Goal: Task Accomplishment & Management: Manage account settings

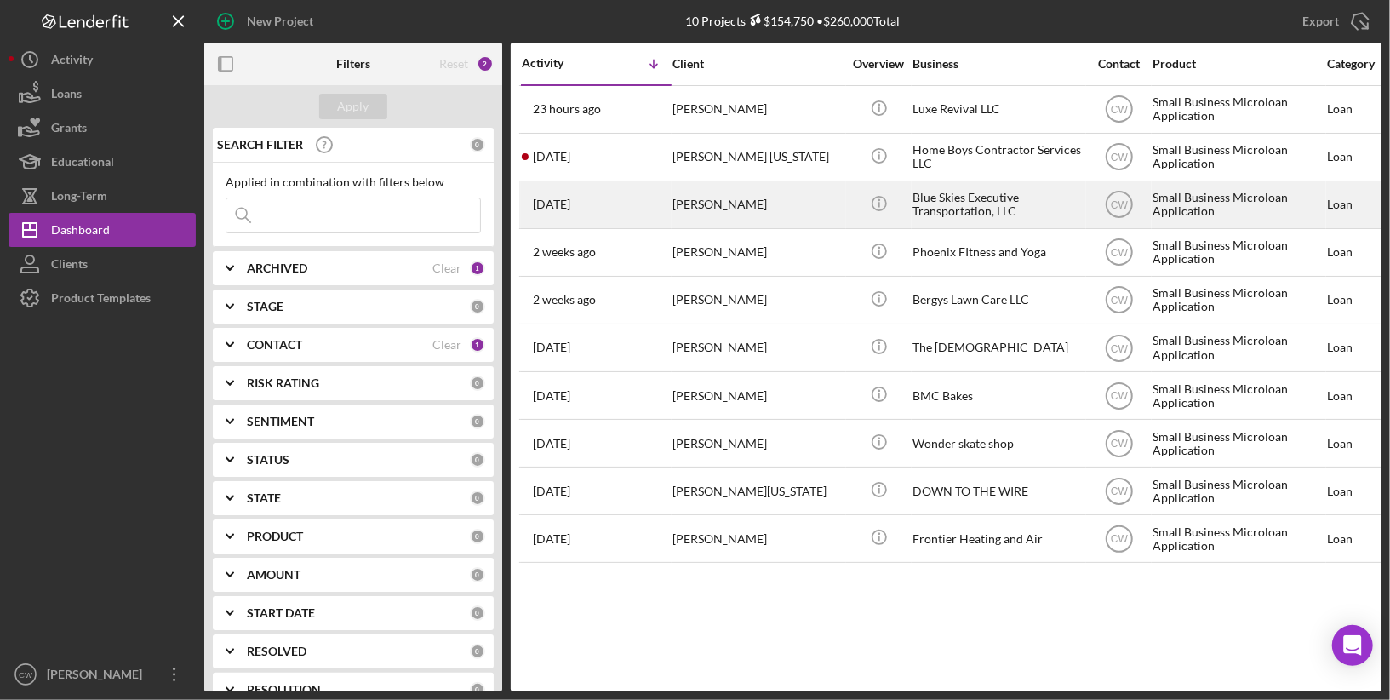
click at [789, 204] on div "[PERSON_NAME]" at bounding box center [757, 204] width 170 height 45
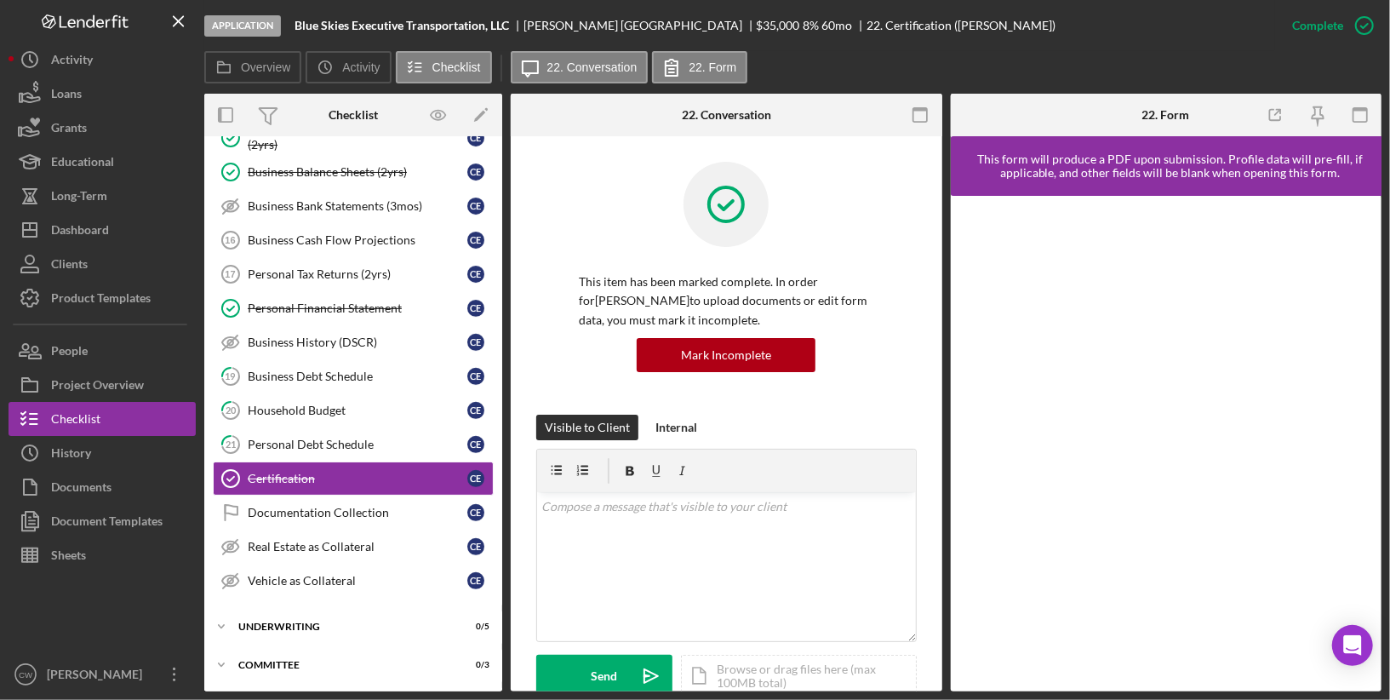
scroll to position [486, 0]
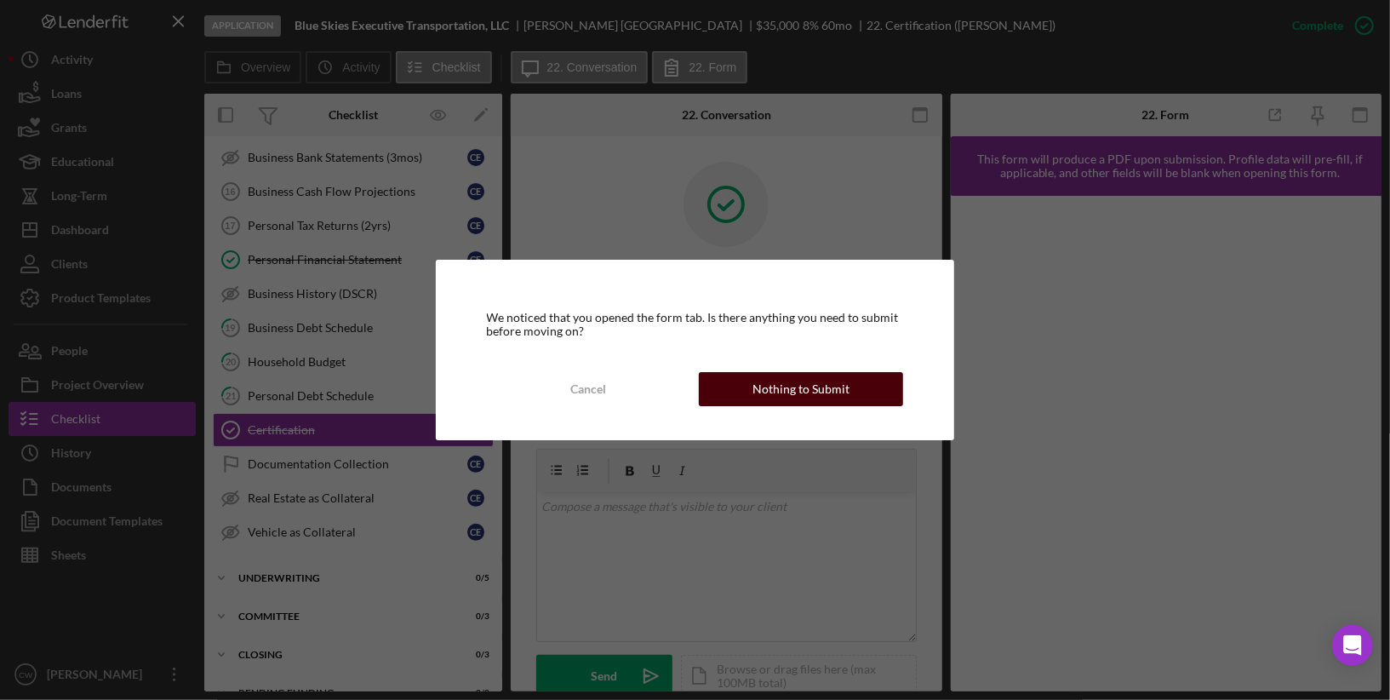
click at [848, 382] on button "Nothing to Submit" at bounding box center [801, 389] width 204 height 34
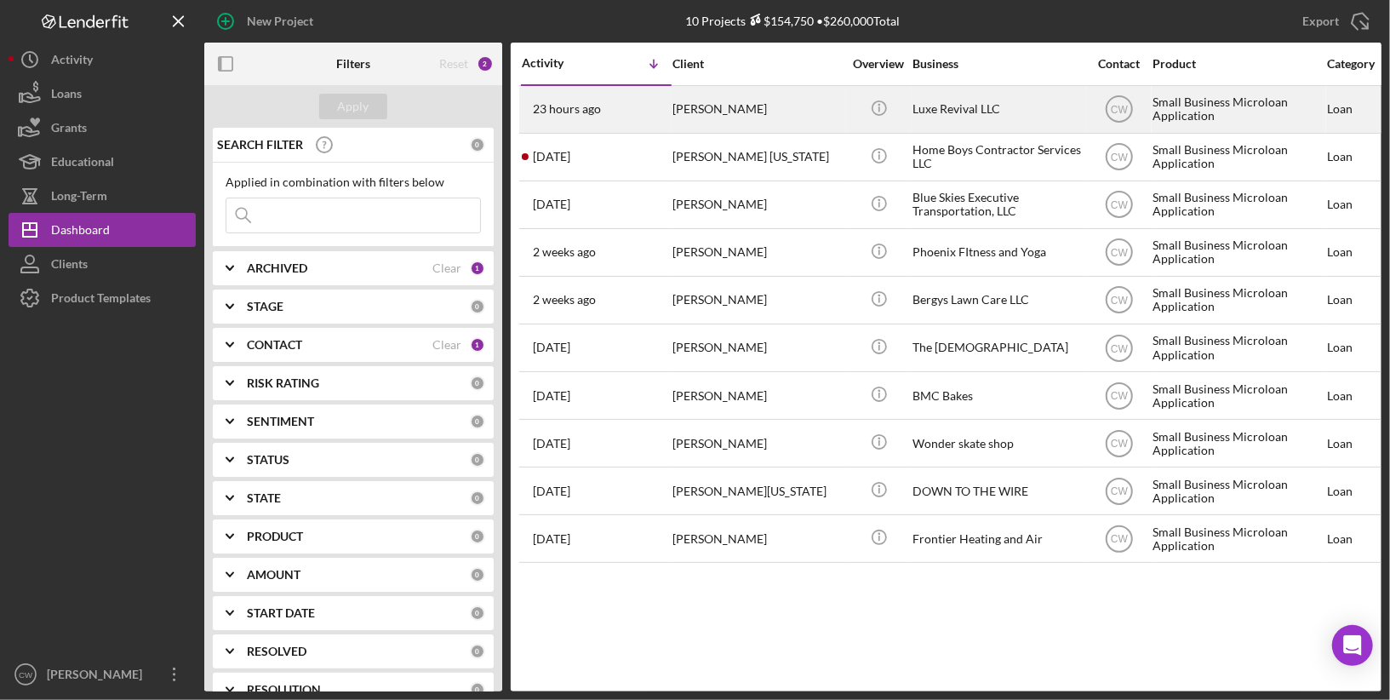
click at [715, 106] on div "[PERSON_NAME]" at bounding box center [757, 109] width 170 height 45
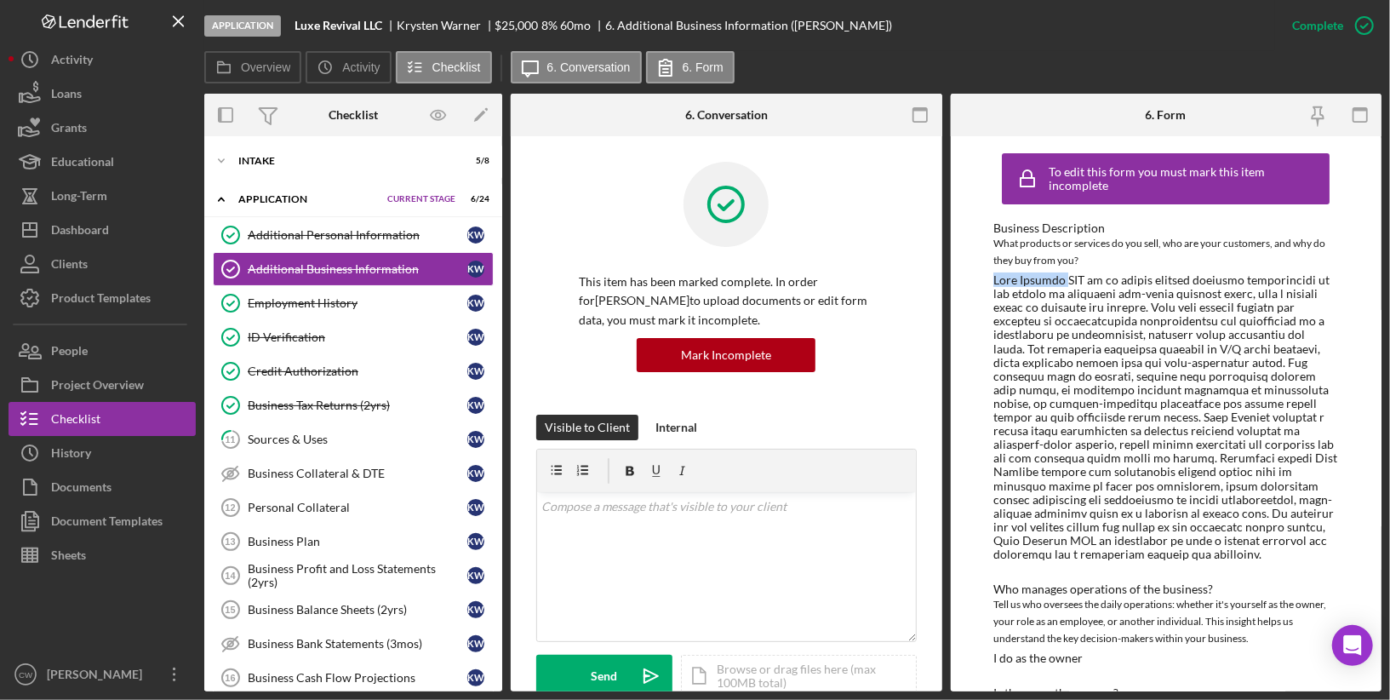
drag, startPoint x: 1060, startPoint y: 278, endPoint x: 991, endPoint y: 277, distance: 68.1
click at [991, 277] on div "To edit this form you must mark this item incomplete Business Description What …" at bounding box center [1166, 413] width 431 height 555
copy div "Luxe Revival"
click at [319, 443] on link "11 Sources & Uses K W" at bounding box center [353, 439] width 281 height 34
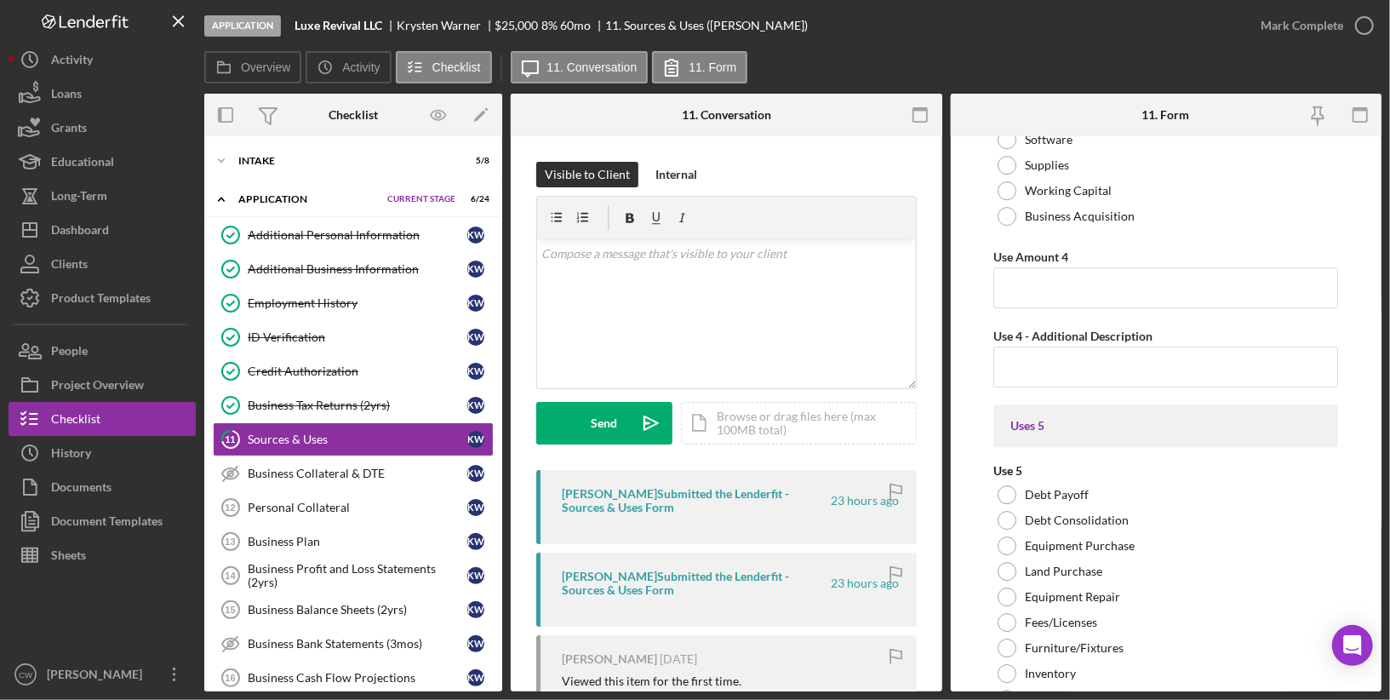
scroll to position [3500, 0]
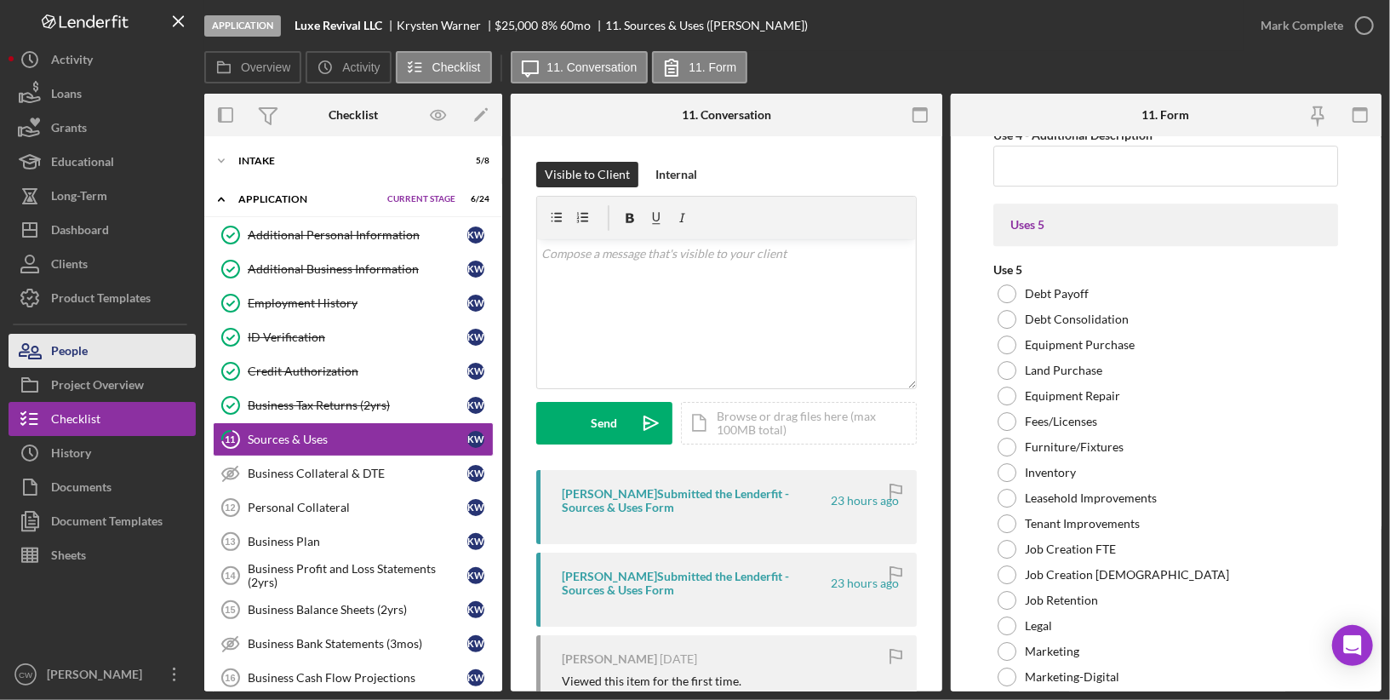
click at [117, 356] on button "People" at bounding box center [102, 351] width 187 height 34
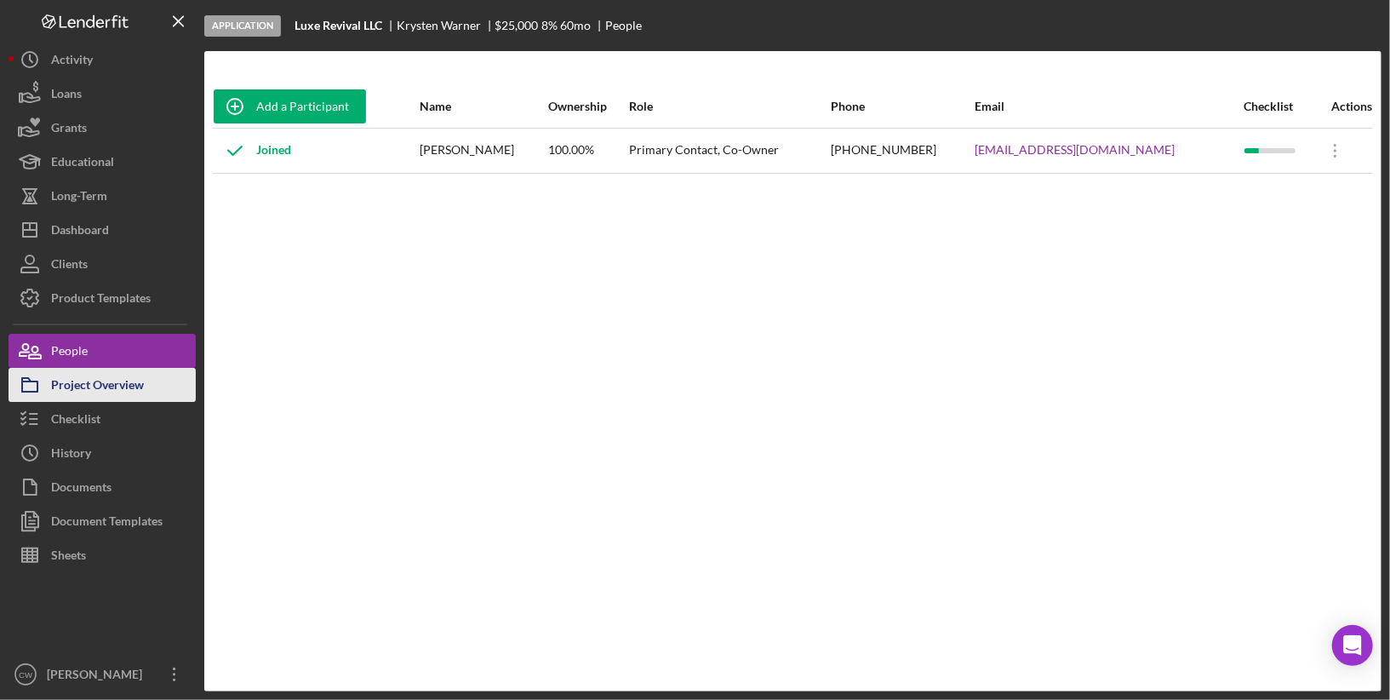
click at [105, 392] on div "Project Overview" at bounding box center [97, 387] width 93 height 38
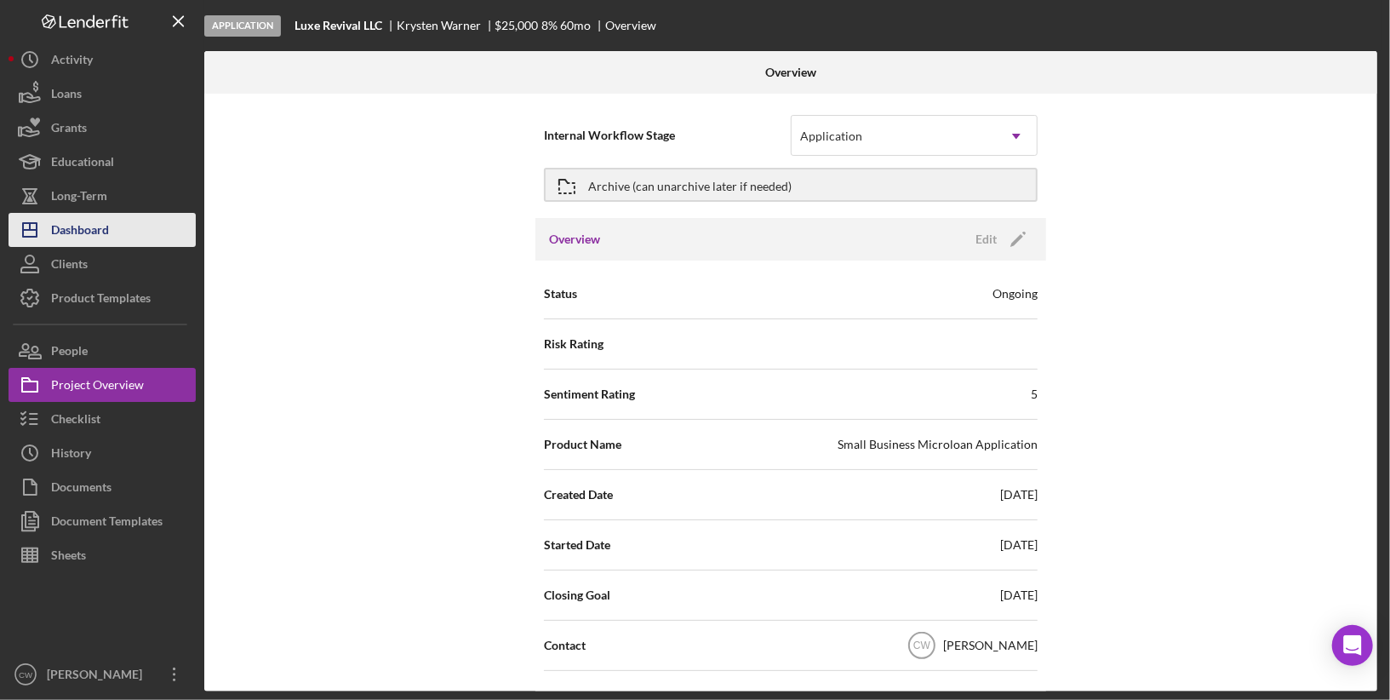
click at [113, 240] on button "Icon/Dashboard Dashboard" at bounding box center [102, 230] width 187 height 34
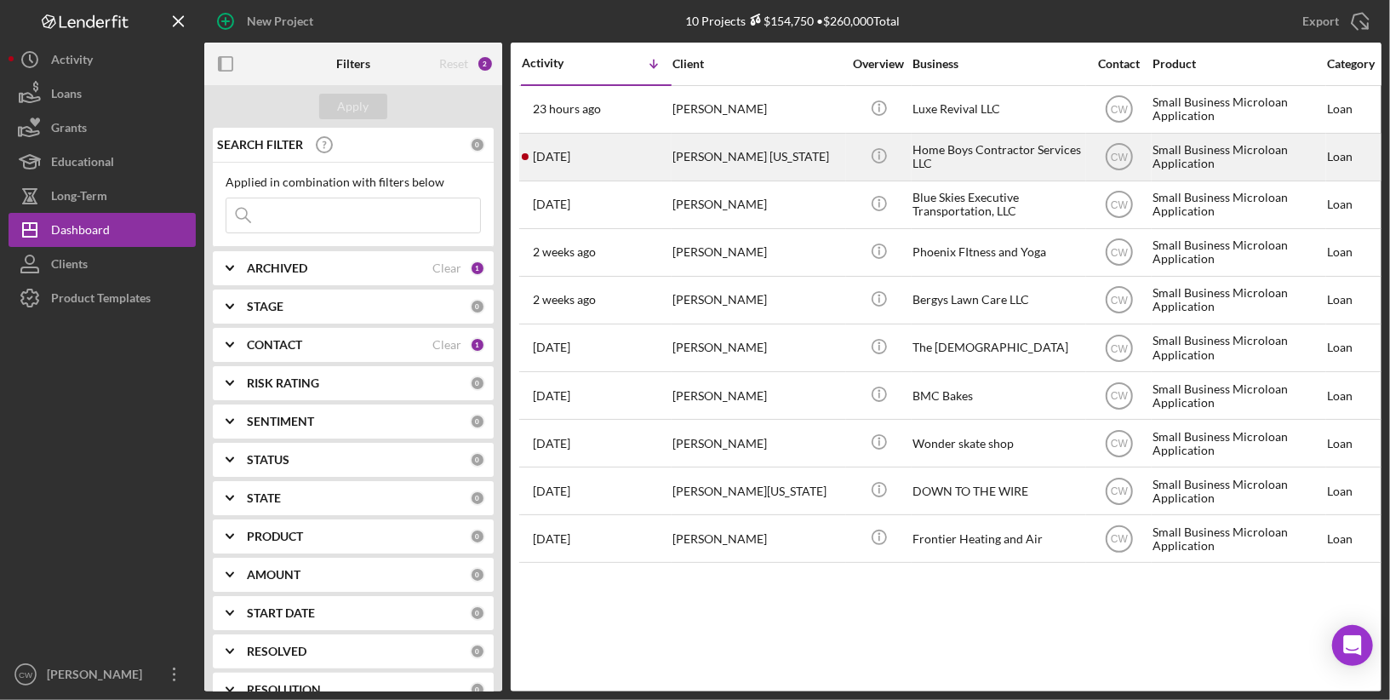
click at [730, 155] on div "[PERSON_NAME] [US_STATE]" at bounding box center [757, 156] width 170 height 45
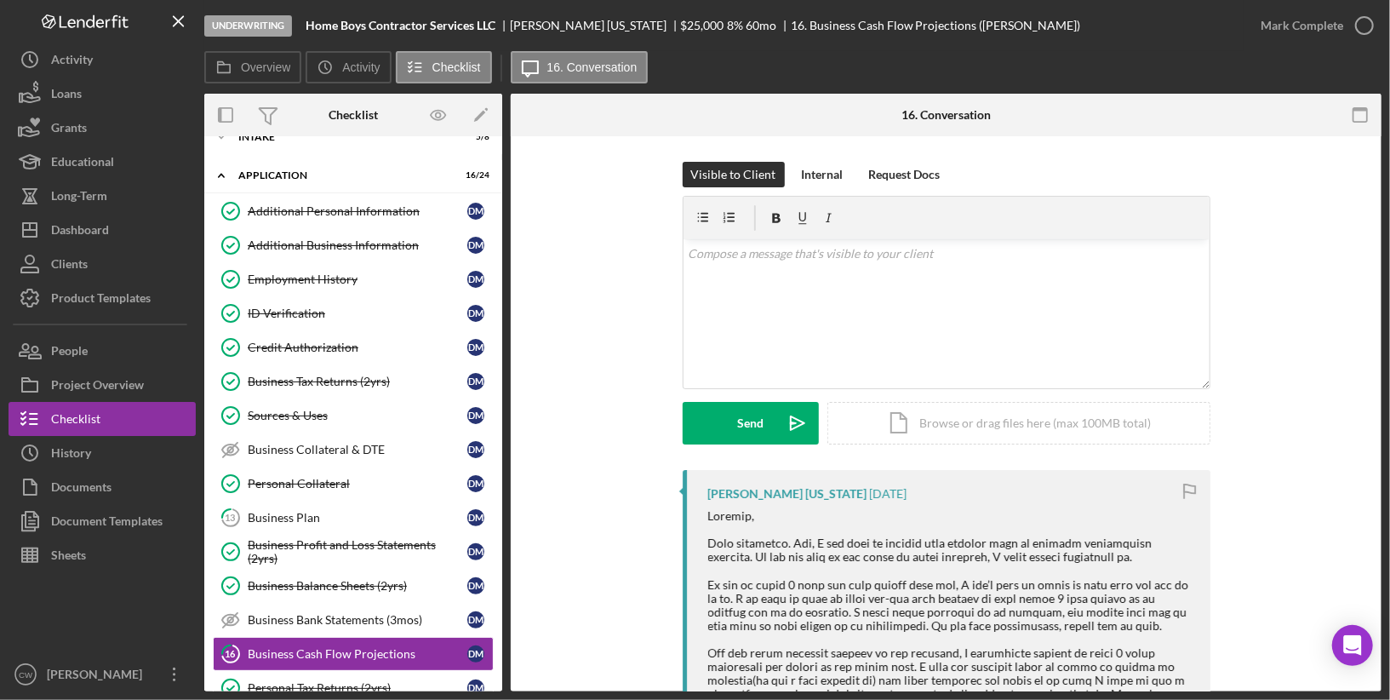
scroll to position [14, 0]
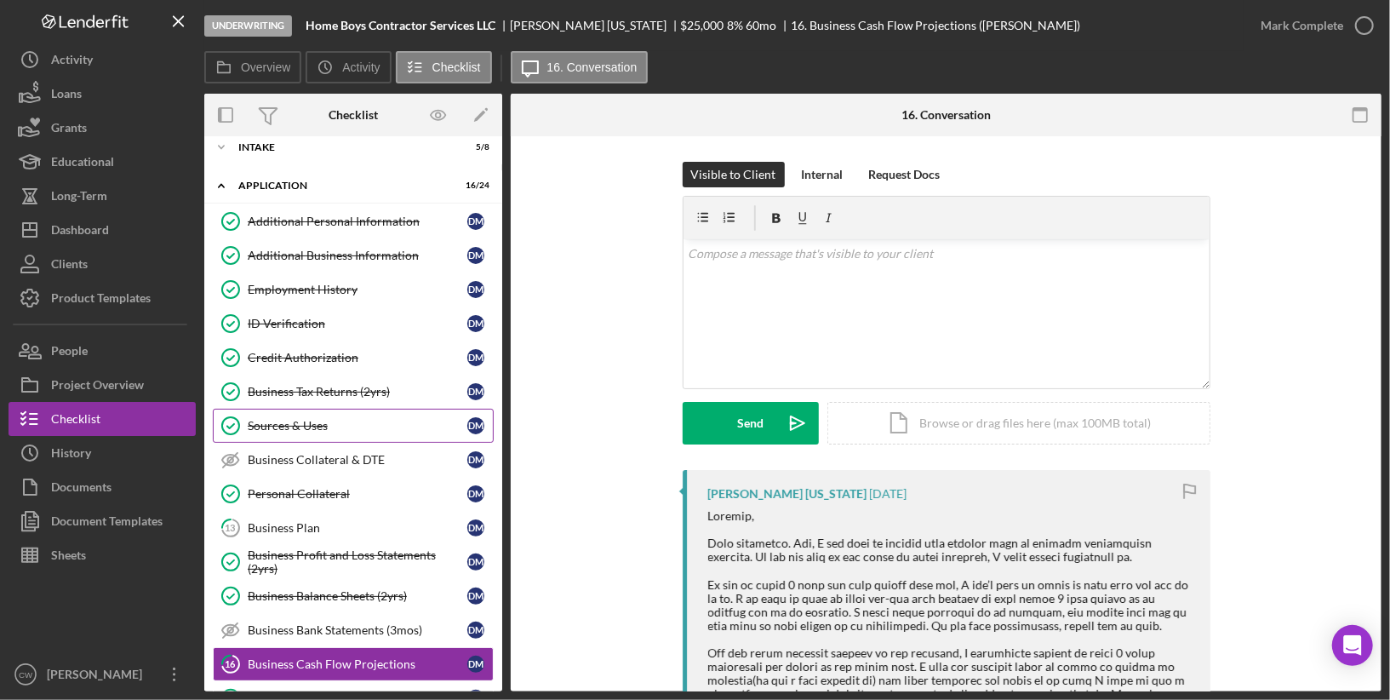
click at [325, 420] on div "Sources & Uses" at bounding box center [358, 426] width 220 height 14
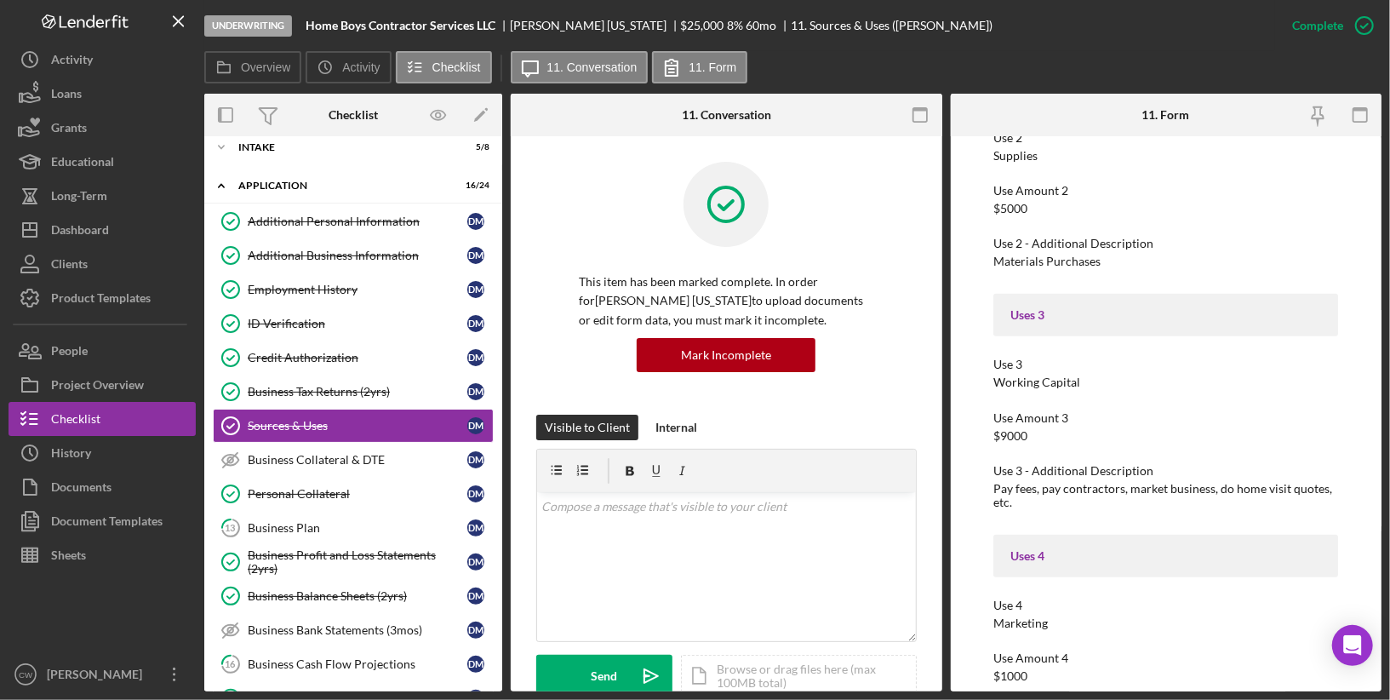
scroll to position [100, 0]
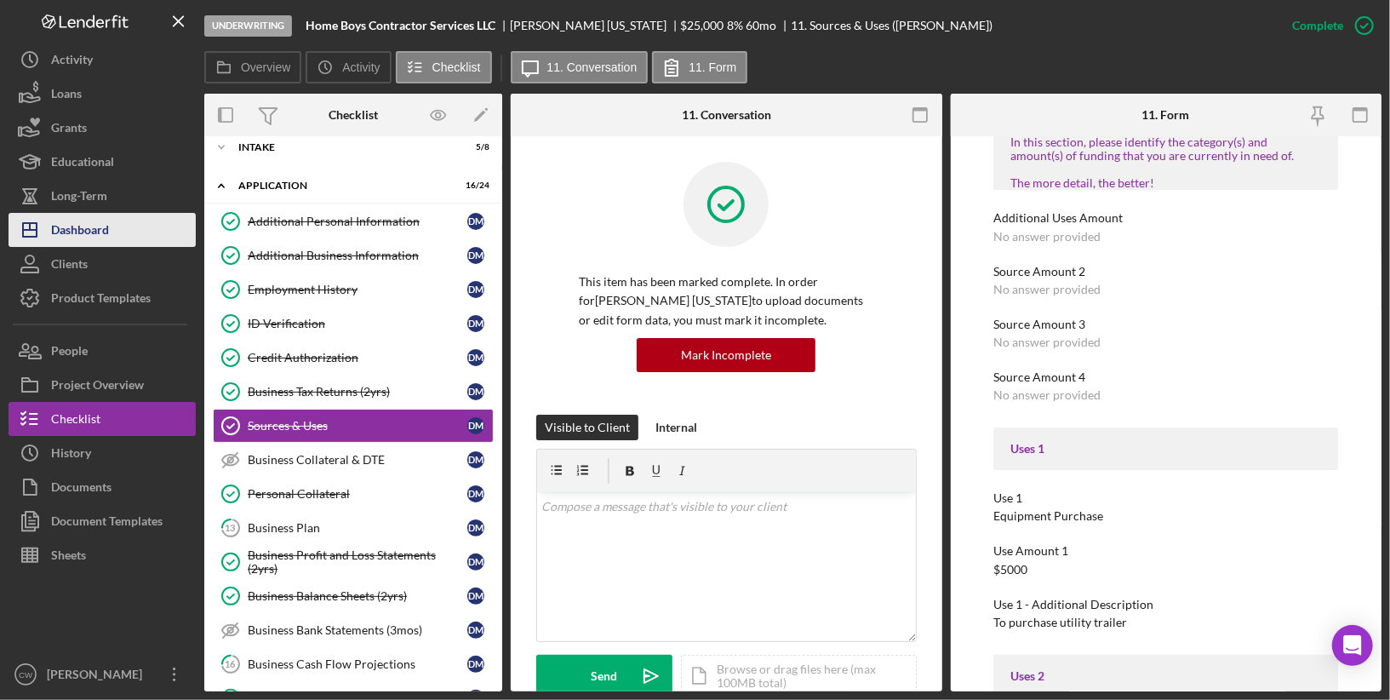
click at [123, 237] on button "Icon/Dashboard Dashboard" at bounding box center [102, 230] width 187 height 34
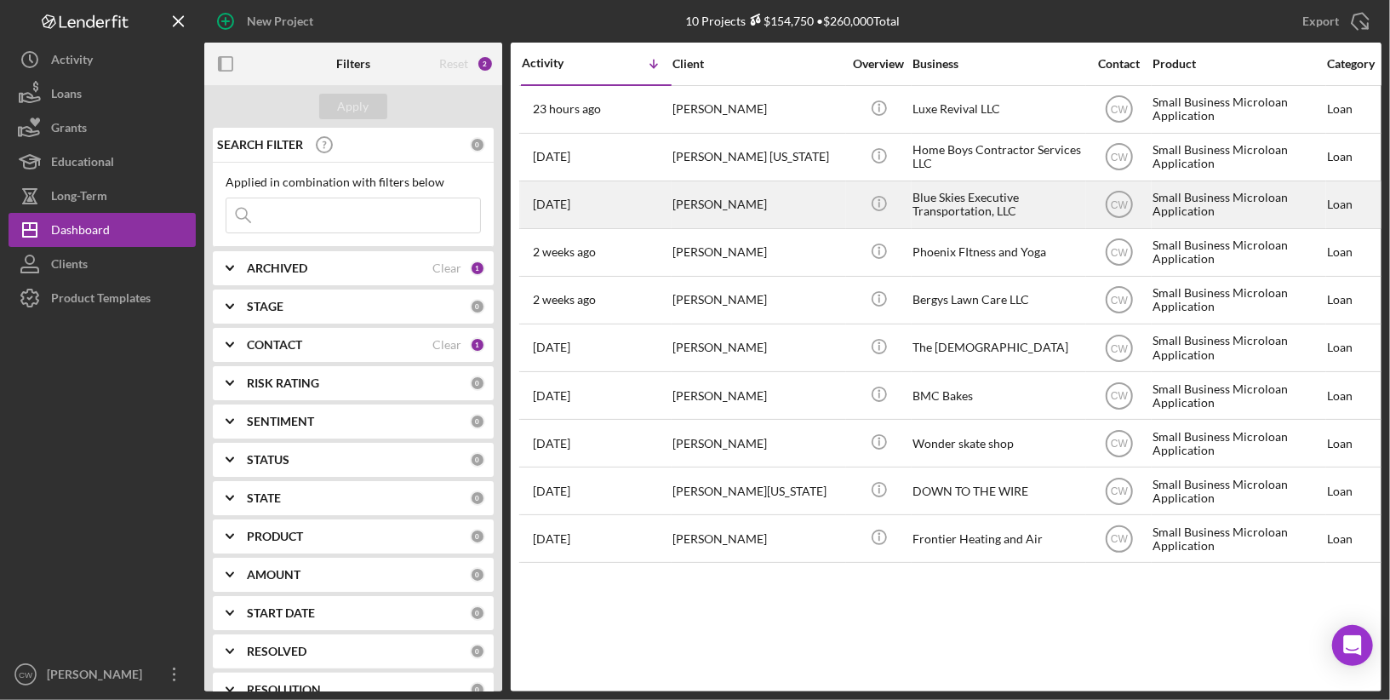
click at [742, 200] on div "[PERSON_NAME]" at bounding box center [757, 204] width 170 height 45
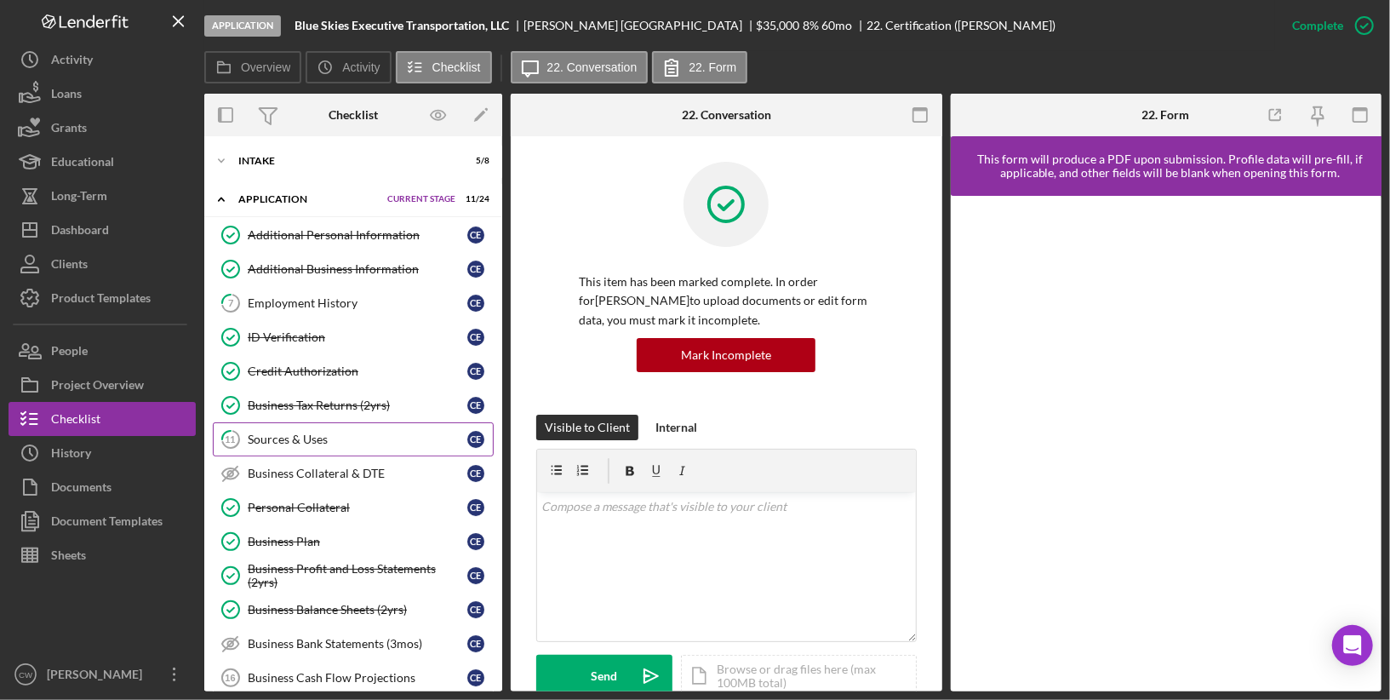
click at [357, 446] on link "11 Sources & Uses C E" at bounding box center [353, 439] width 281 height 34
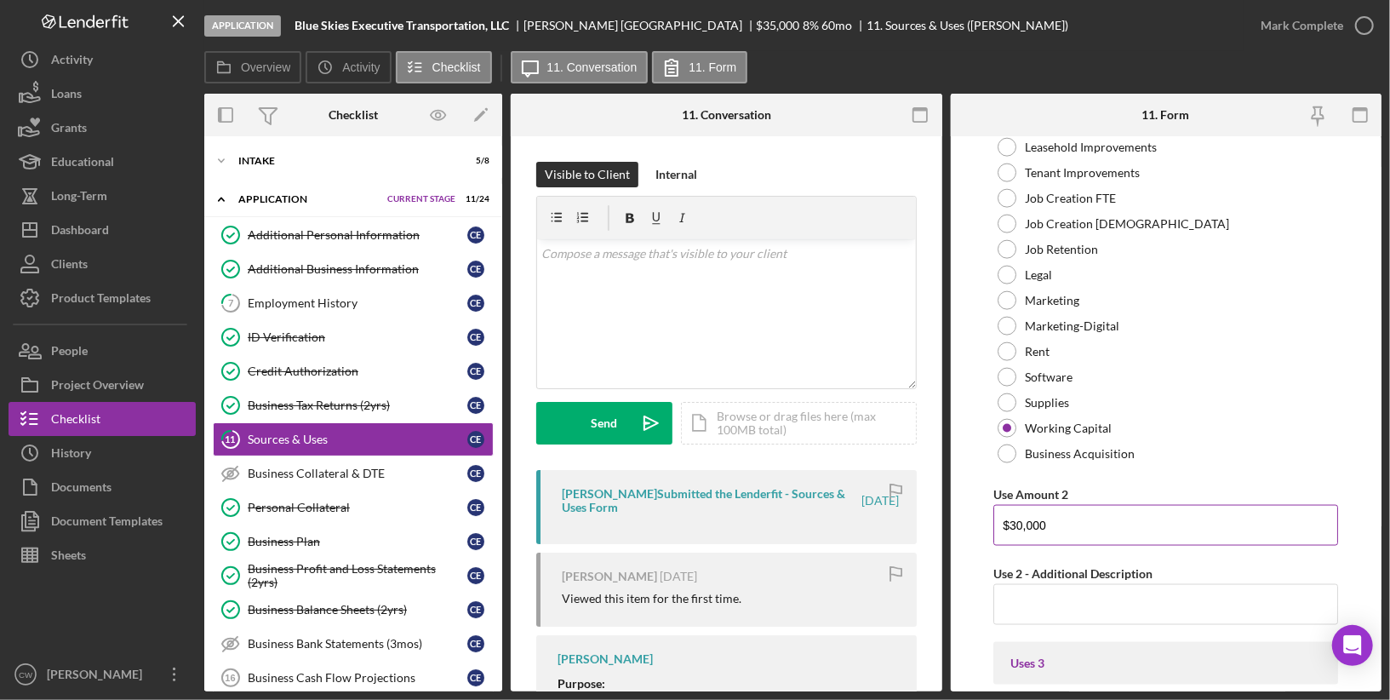
scroll to position [1485, 0]
click at [1036, 511] on input "$30,000" at bounding box center [1165, 523] width 345 height 41
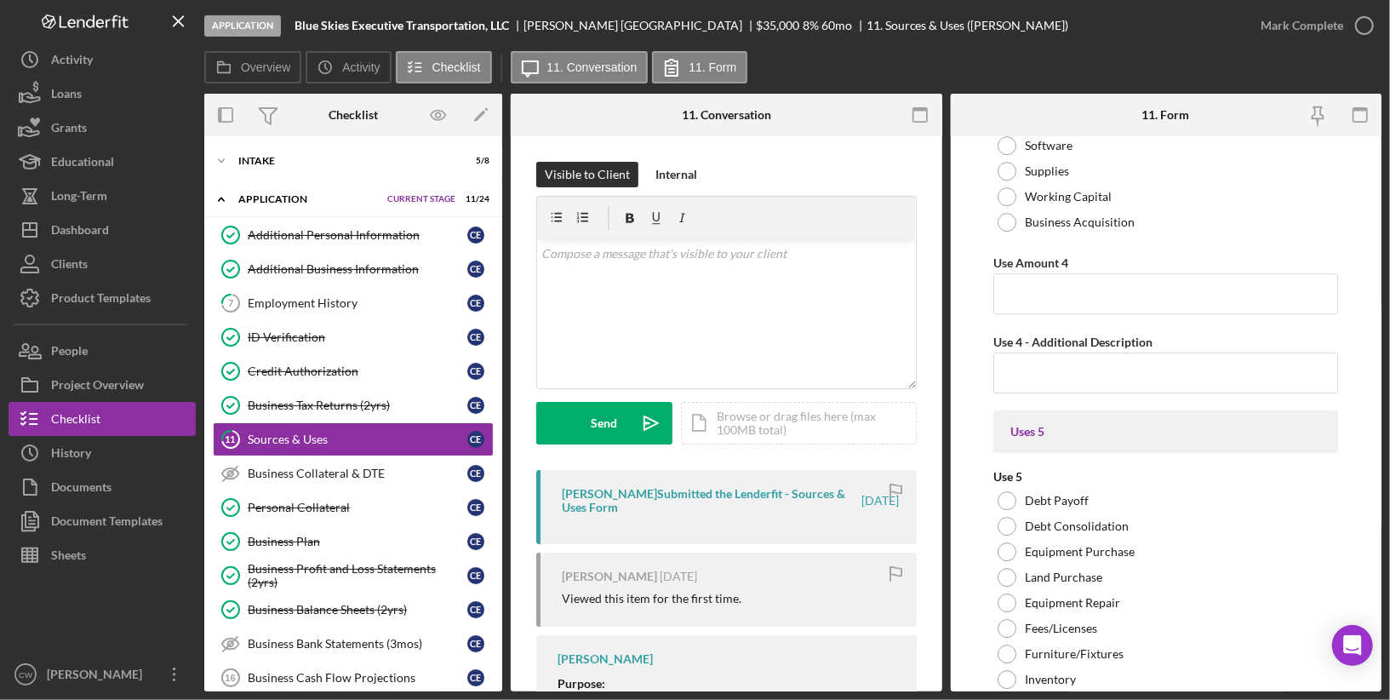
scroll to position [3430, 0]
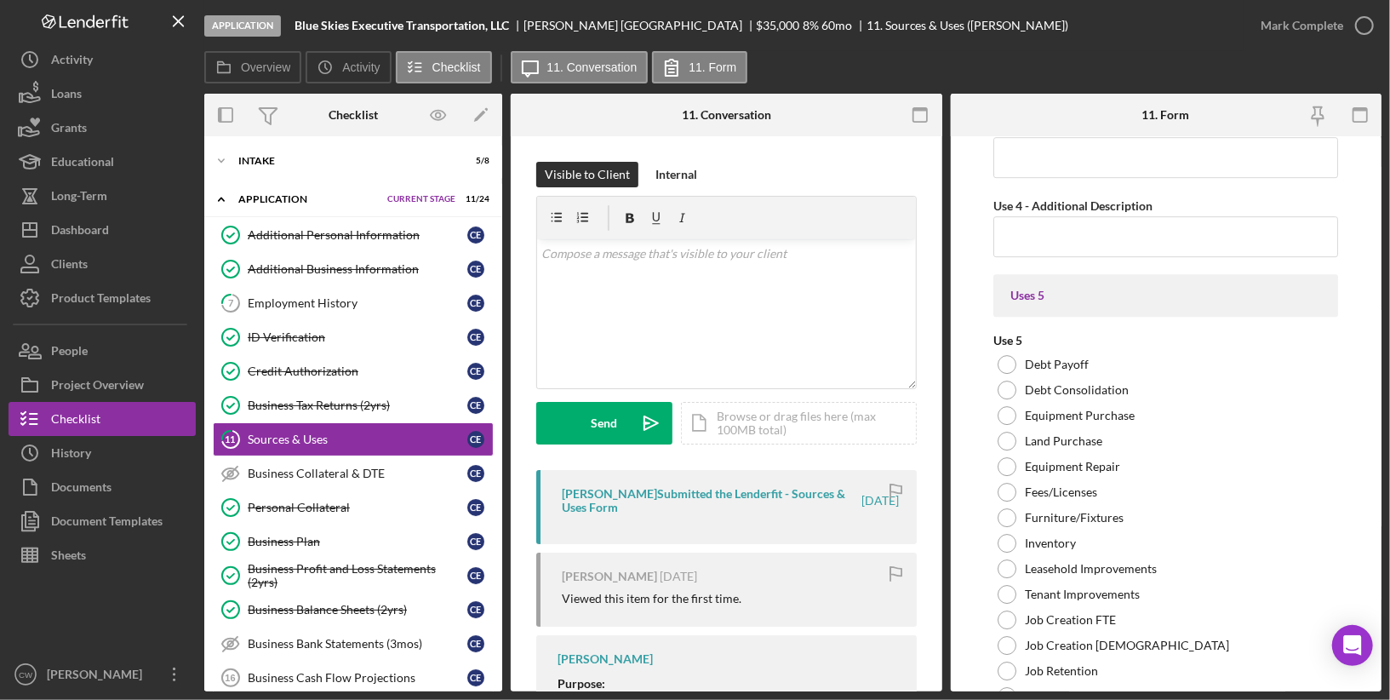
click at [763, 494] on div "[PERSON_NAME] Submitted the Lenderfit - Sources & Uses Form" at bounding box center [711, 500] width 298 height 27
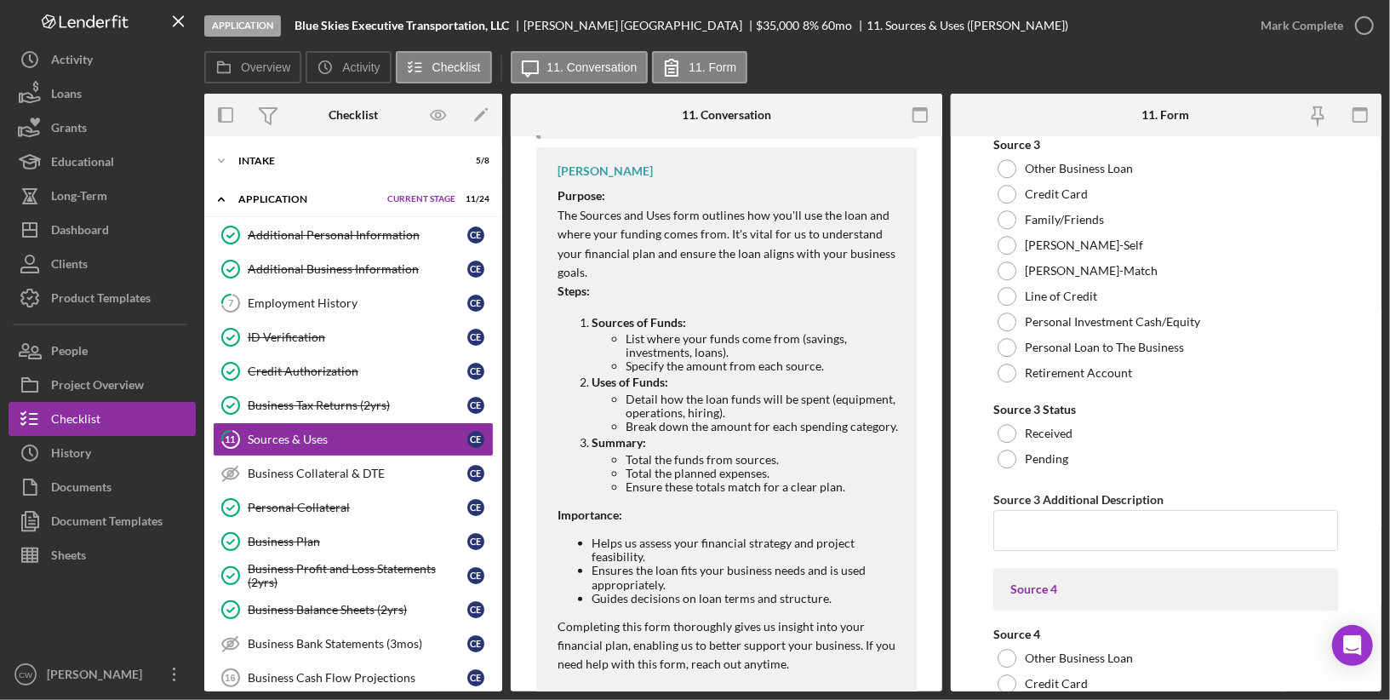
scroll to position [7909, 0]
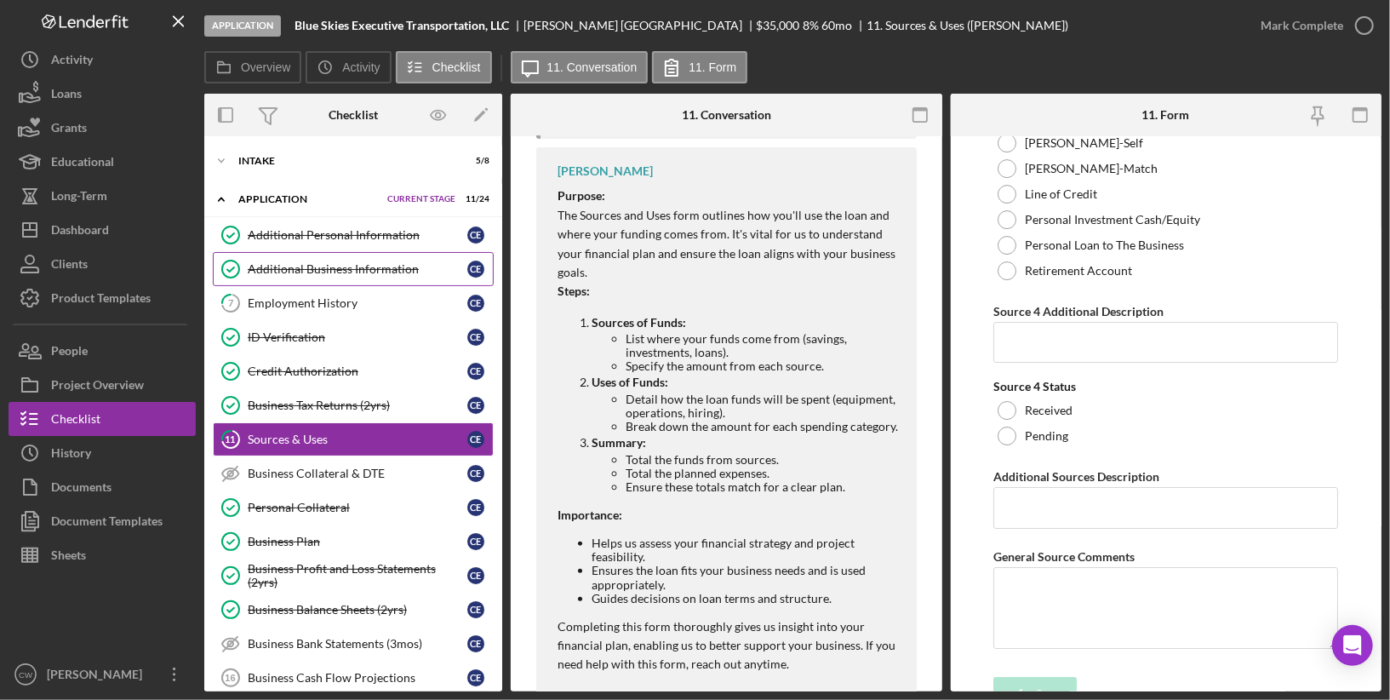
click at [351, 275] on link "Additional Business Information Additional Business Information C E" at bounding box center [353, 269] width 281 height 34
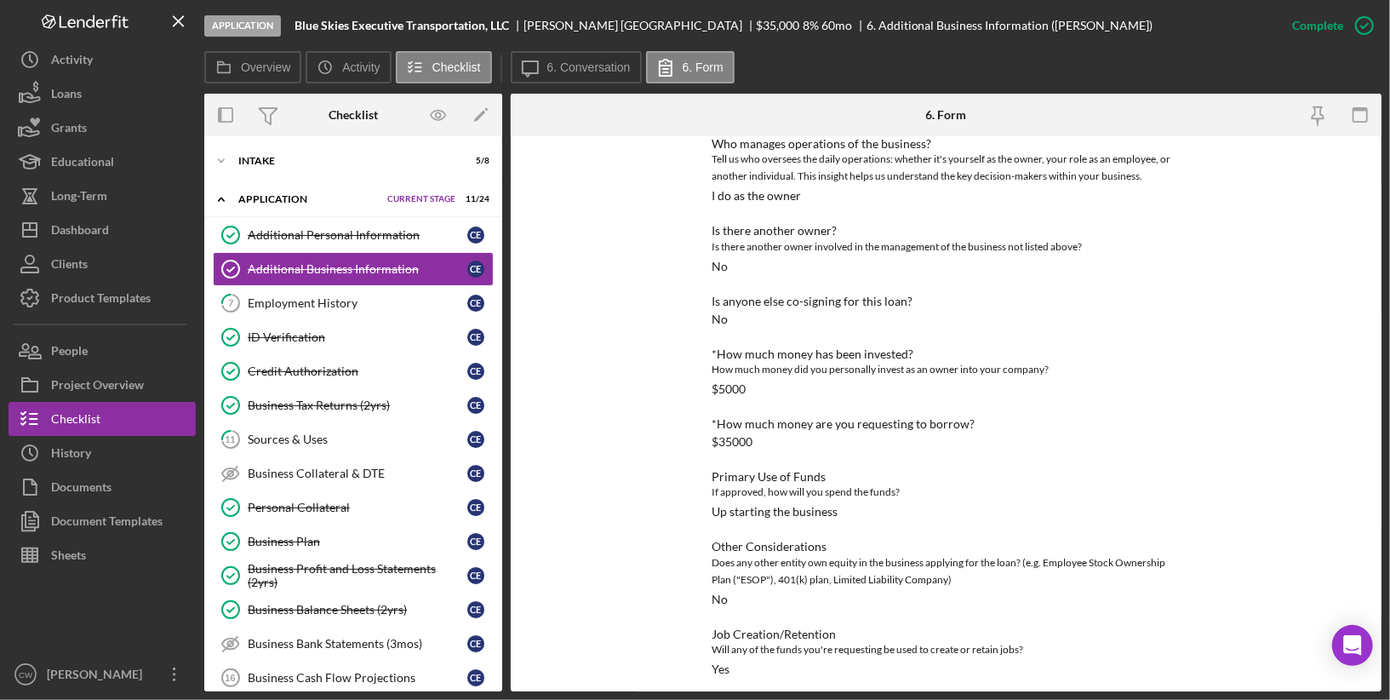
scroll to position [177, 0]
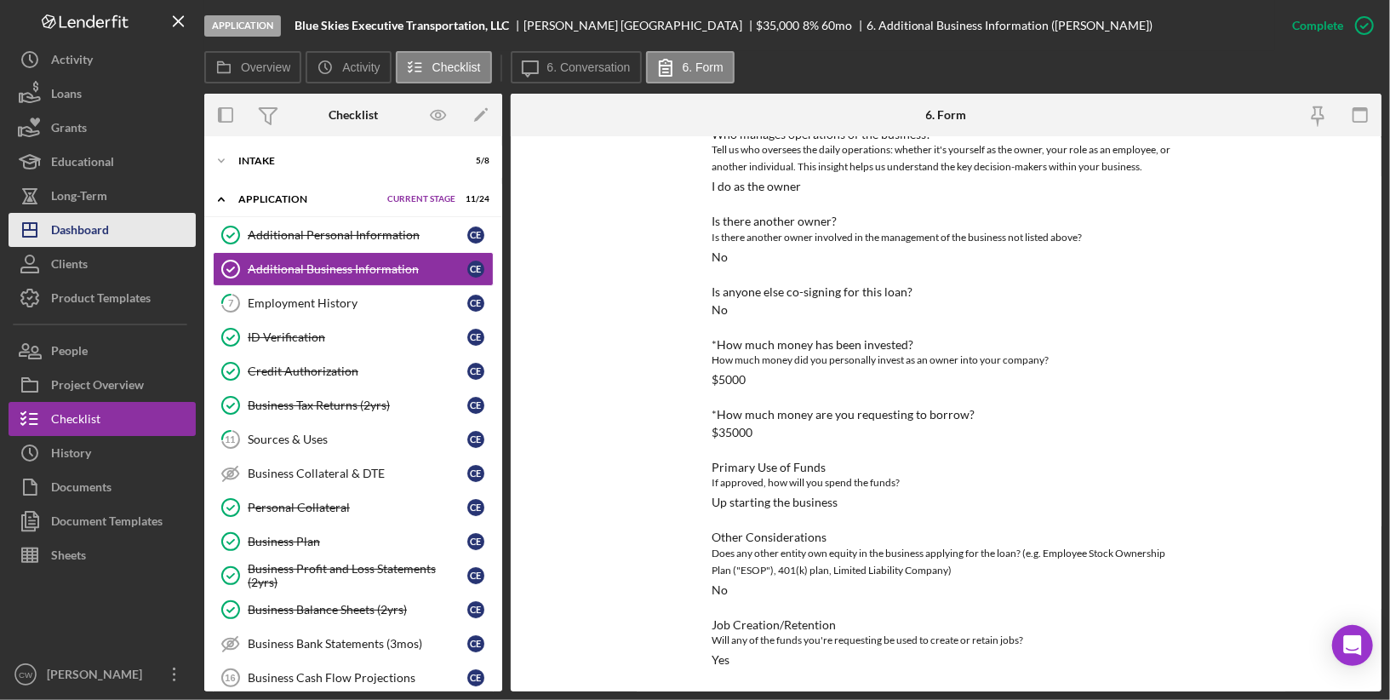
click at [93, 235] on div "Dashboard" at bounding box center [80, 232] width 58 height 38
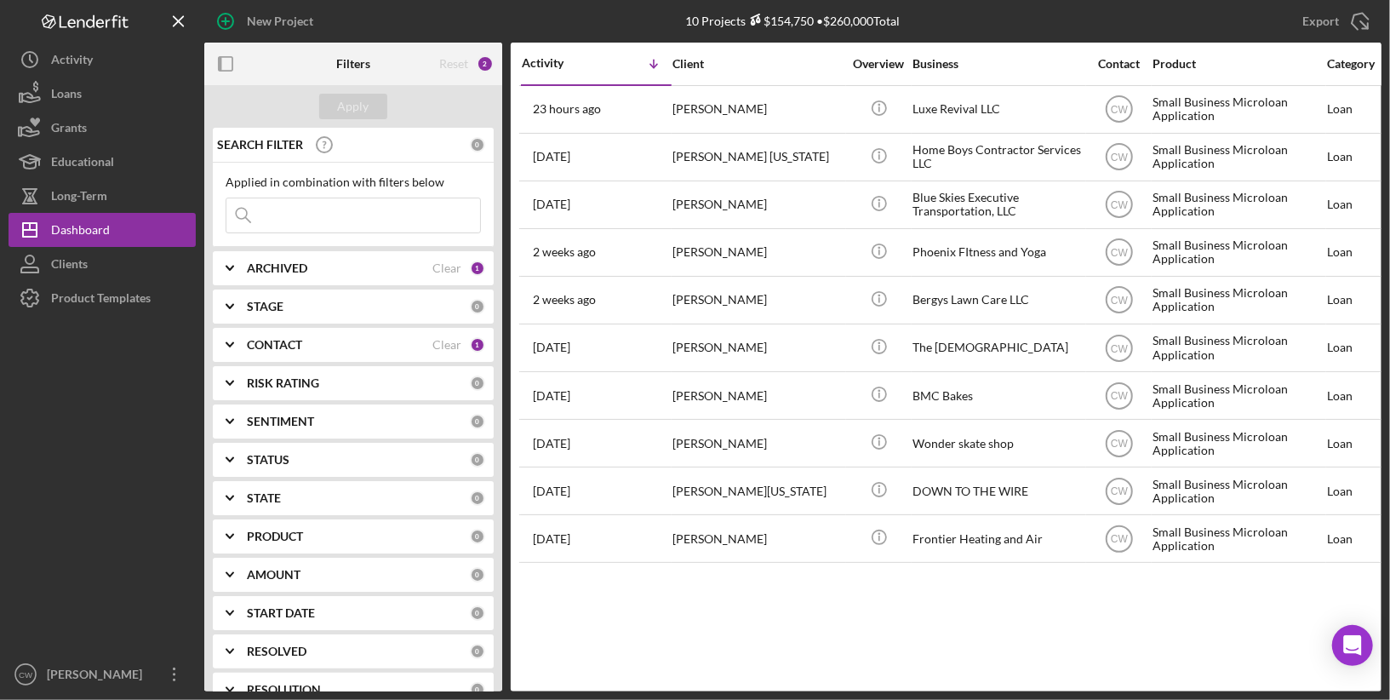
click at [917, 157] on div "Home Boys Contractor Services LLC" at bounding box center [997, 156] width 170 height 45
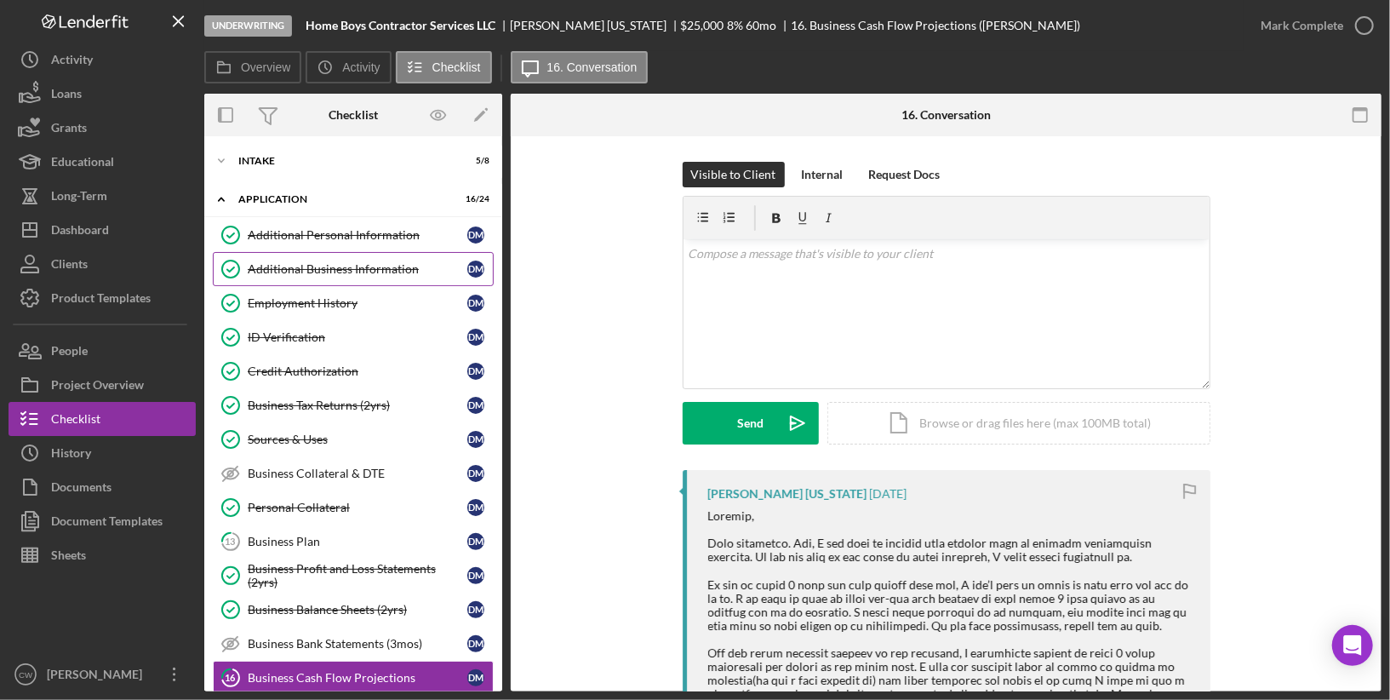
click at [377, 272] on div "Additional Business Information" at bounding box center [358, 269] width 220 height 14
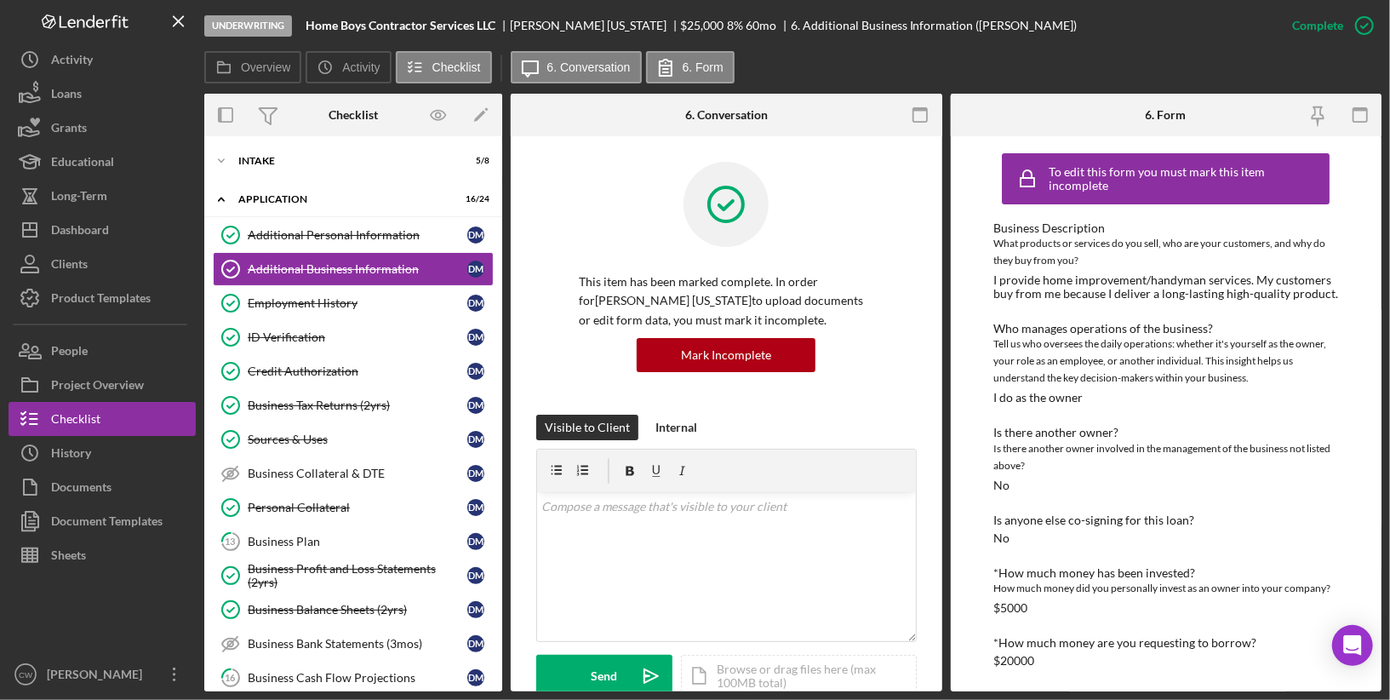
scroll to position [259, 0]
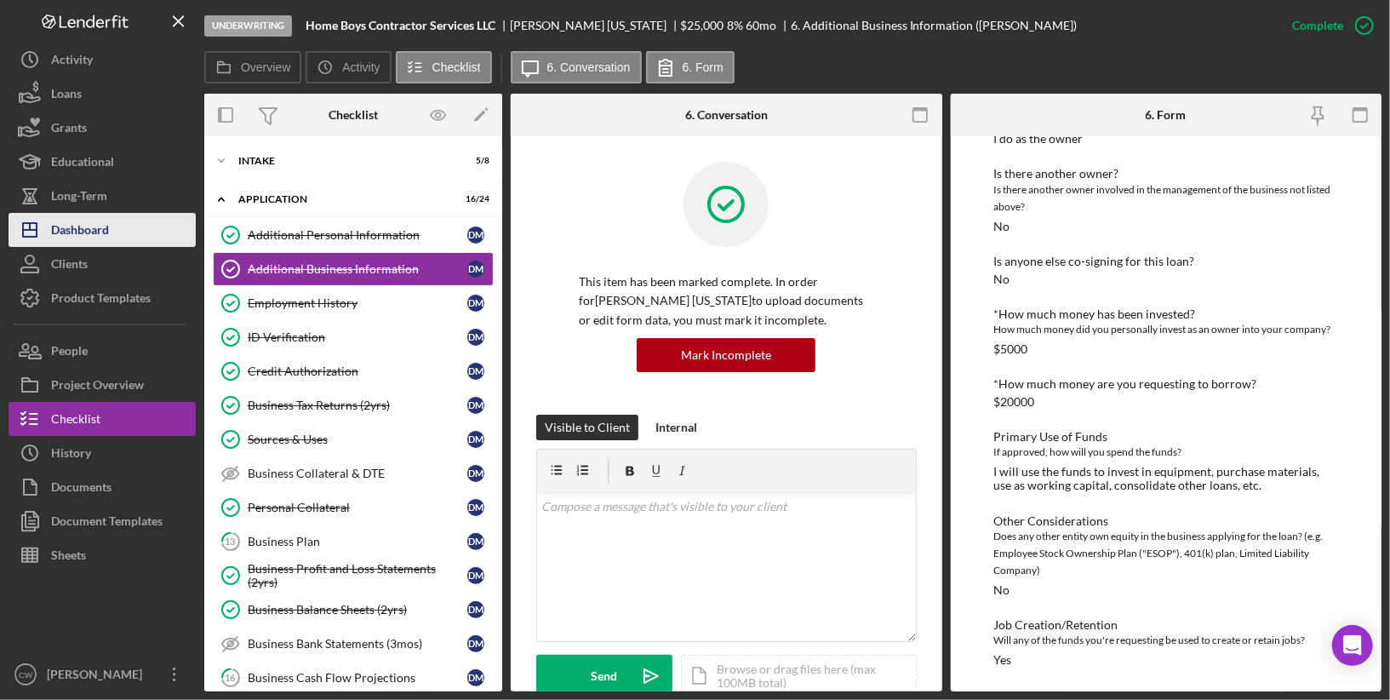
click at [115, 233] on button "Icon/Dashboard Dashboard" at bounding box center [102, 230] width 187 height 34
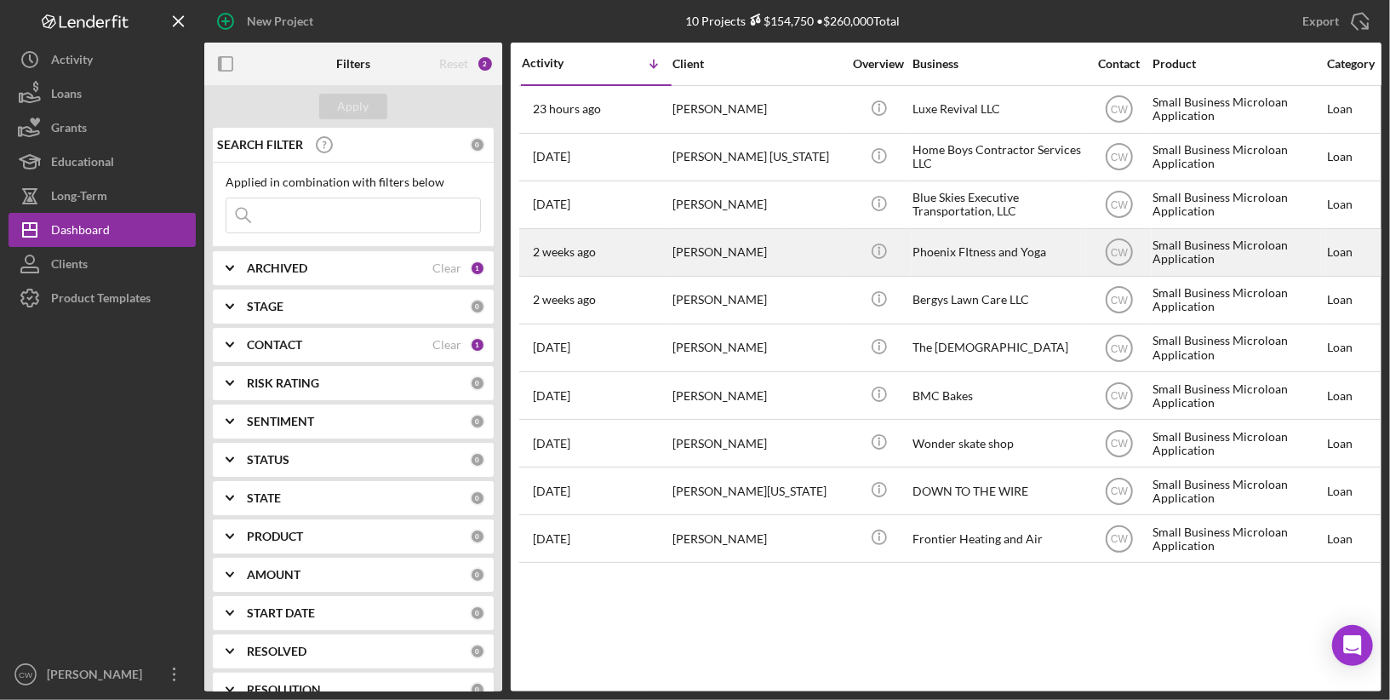
click at [757, 243] on div "[PERSON_NAME]" at bounding box center [757, 252] width 170 height 45
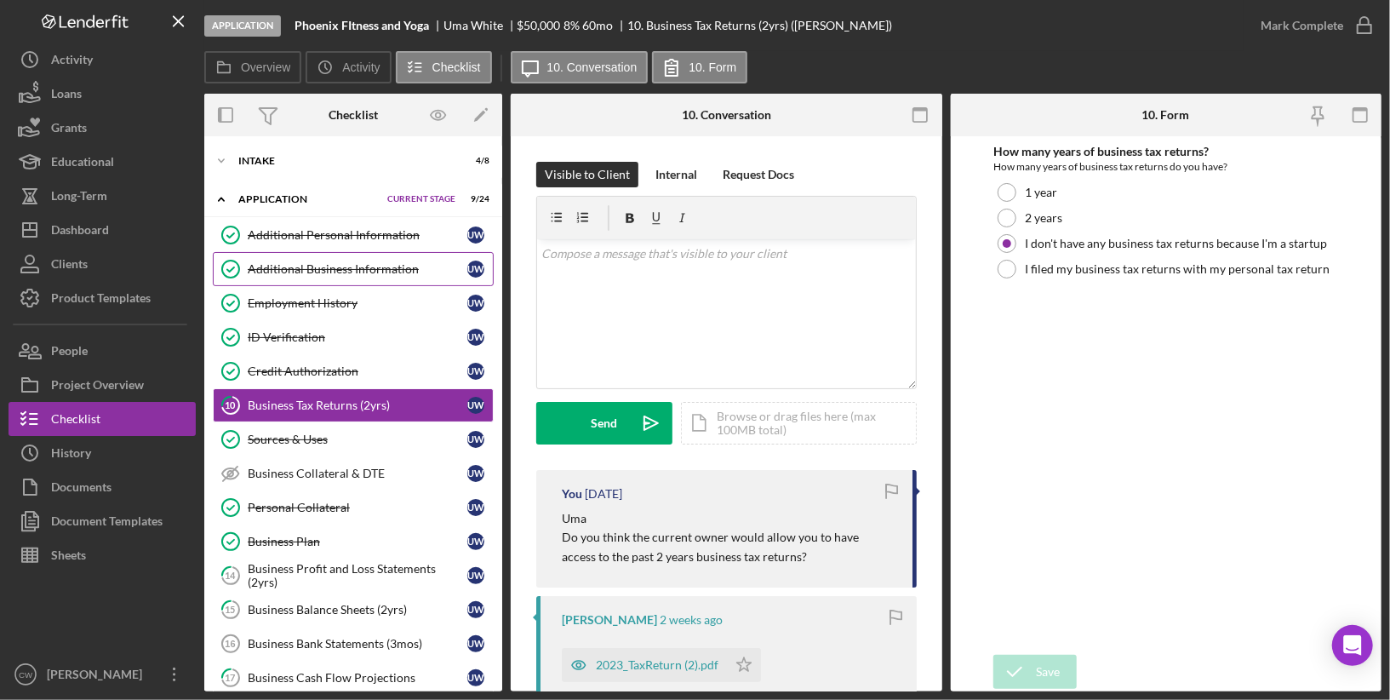
click at [395, 273] on div "Additional Business Information" at bounding box center [358, 269] width 220 height 14
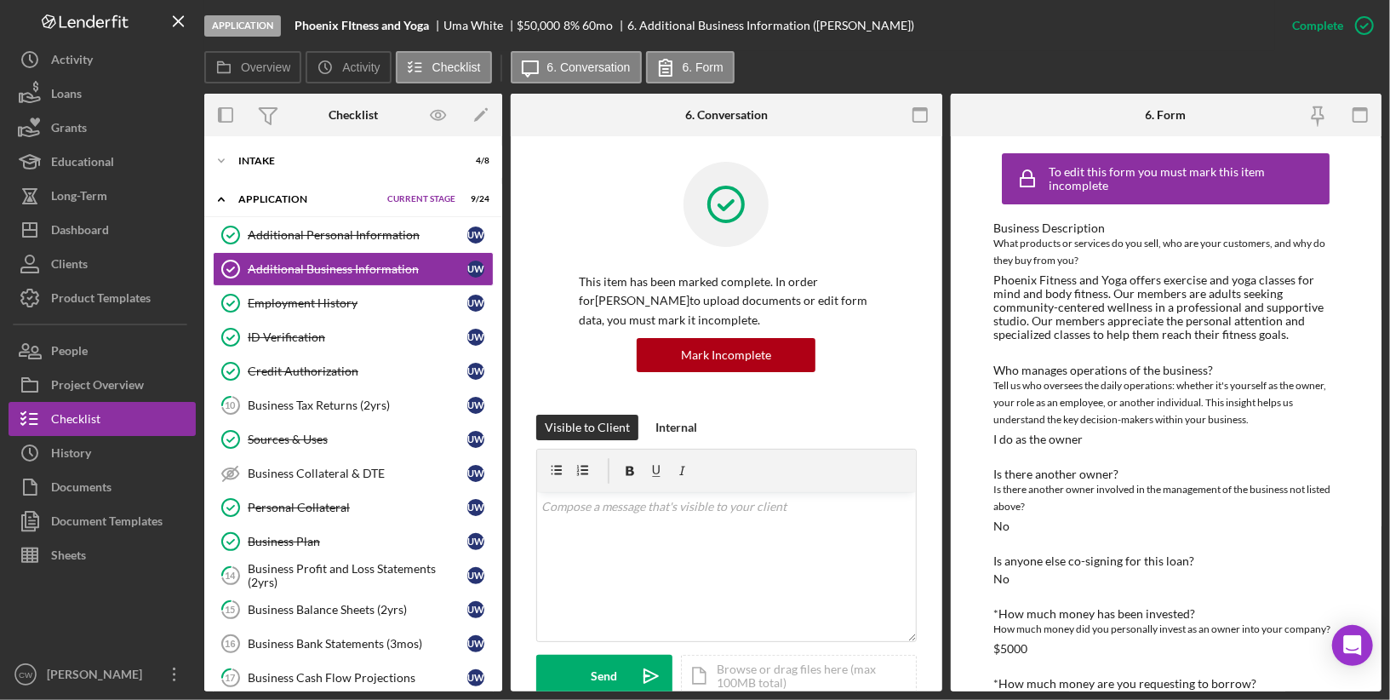
scroll to position [313, 0]
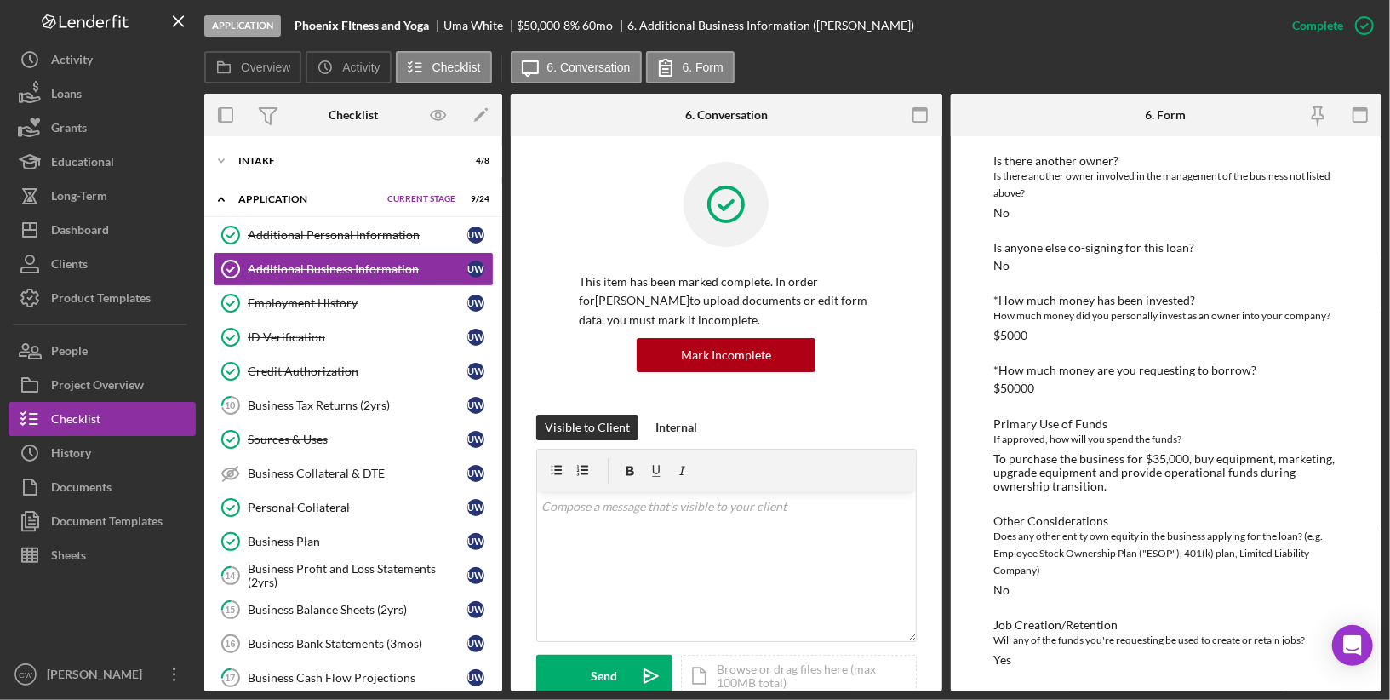
drag, startPoint x: 1017, startPoint y: 391, endPoint x: 1056, endPoint y: 391, distance: 39.1
click at [1056, 391] on div "*How much money are you requesting to borrow? $50000" at bounding box center [1165, 378] width 345 height 31
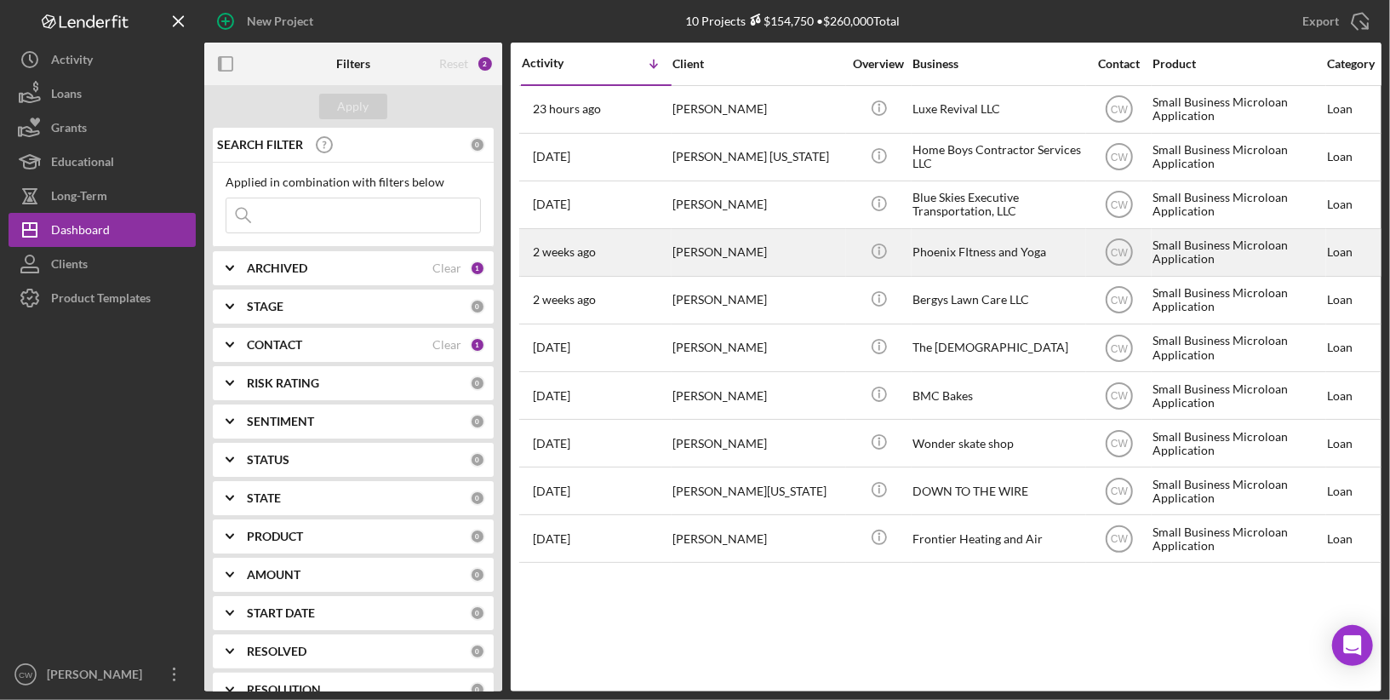
click at [777, 249] on div "[PERSON_NAME]" at bounding box center [757, 252] width 170 height 45
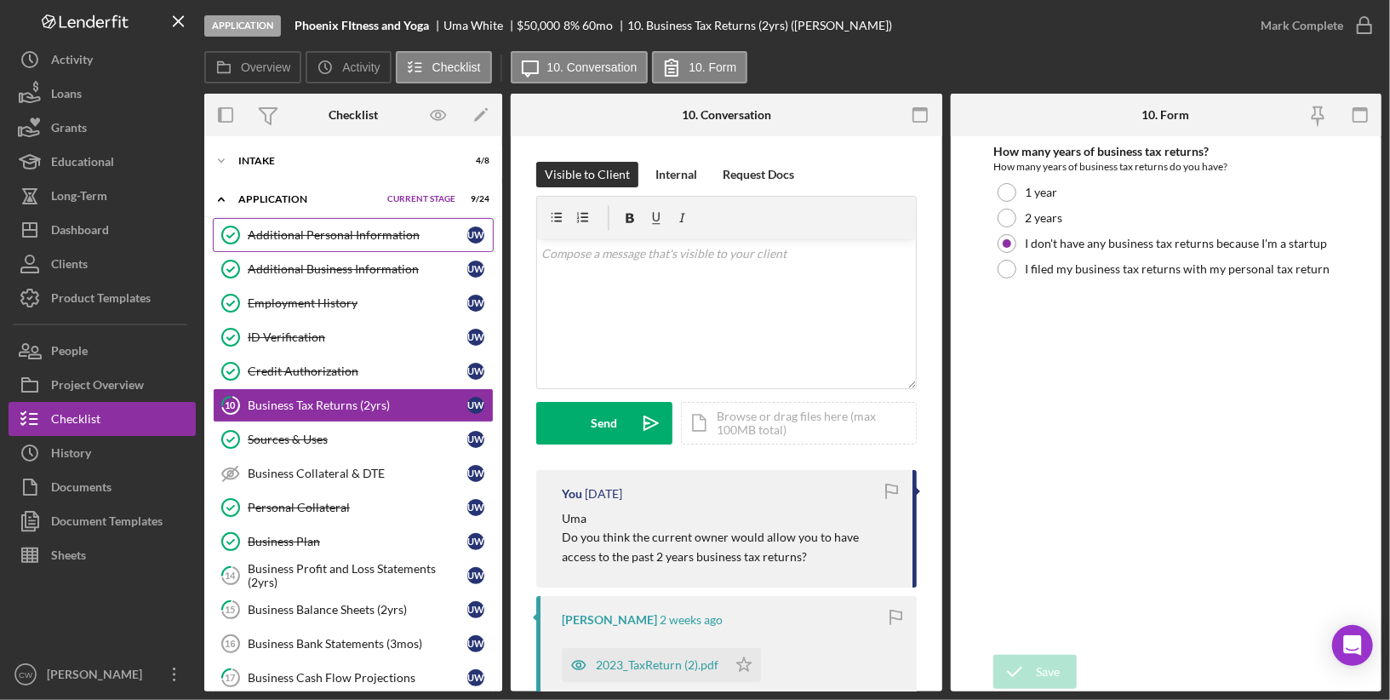
click at [350, 247] on link "Additional Personal Information Additional Personal Information U W" at bounding box center [353, 235] width 281 height 34
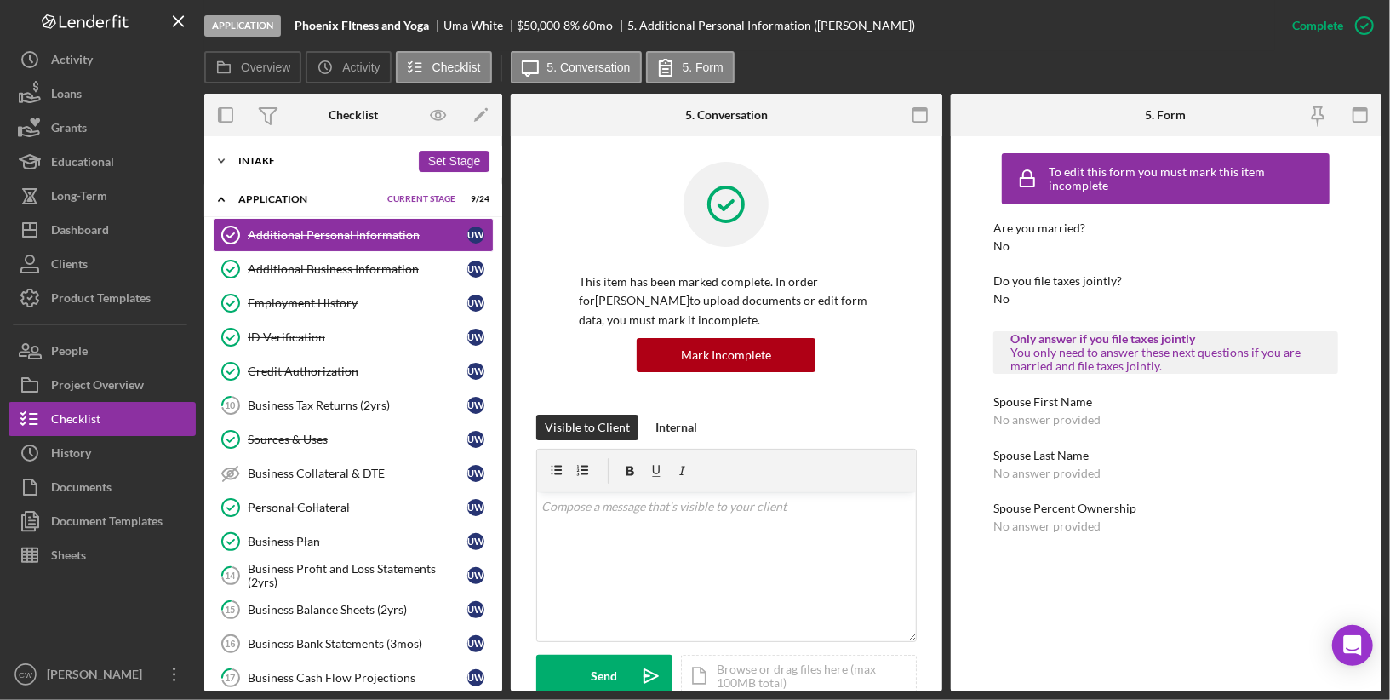
click at [237, 158] on icon "Icon/Expander" at bounding box center [221, 161] width 34 height 34
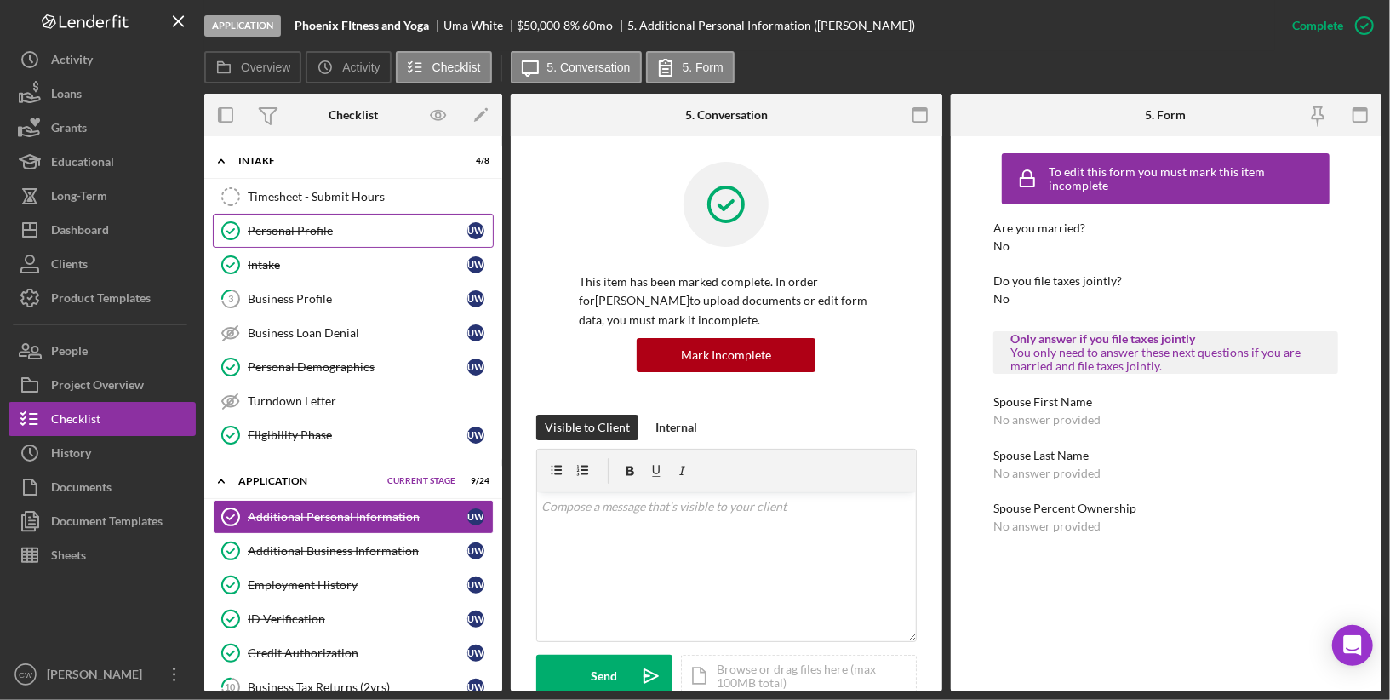
click at [270, 225] on div "Personal Profile" at bounding box center [358, 231] width 220 height 14
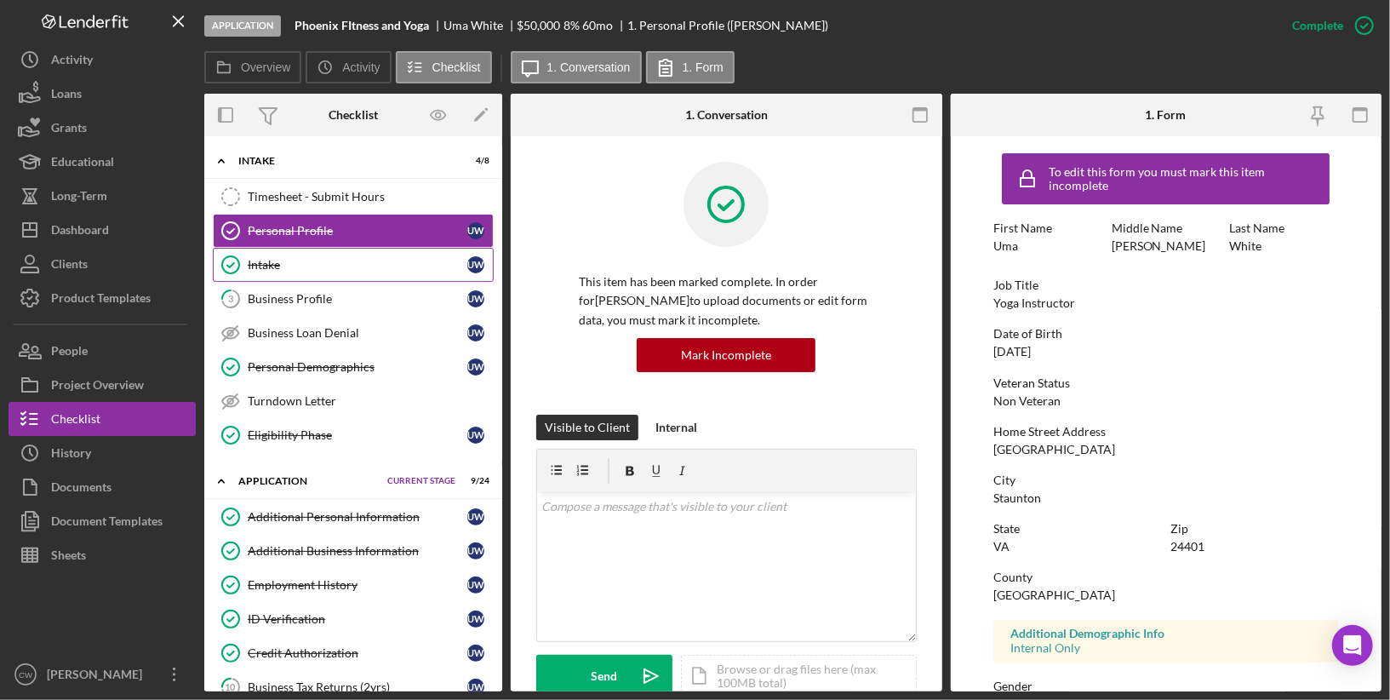
click at [350, 263] on div "Intake" at bounding box center [358, 265] width 220 height 14
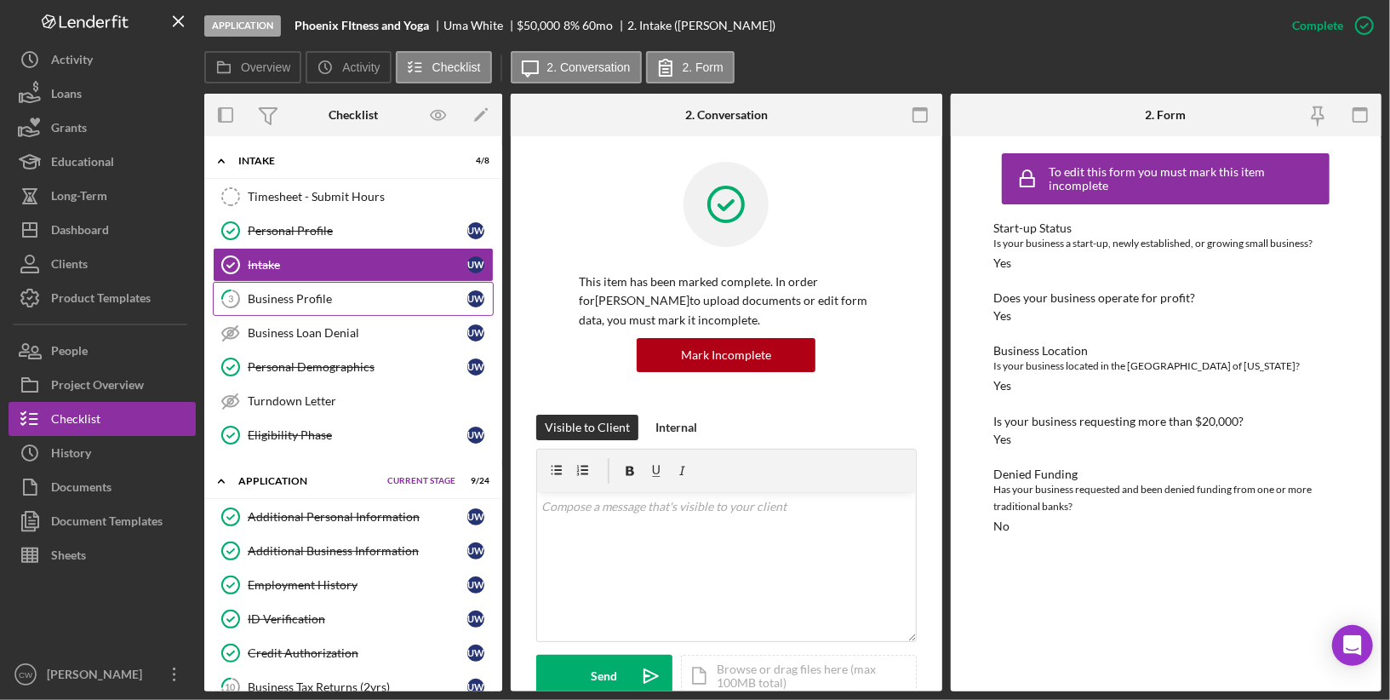
click at [338, 292] on div "Business Profile" at bounding box center [358, 299] width 220 height 14
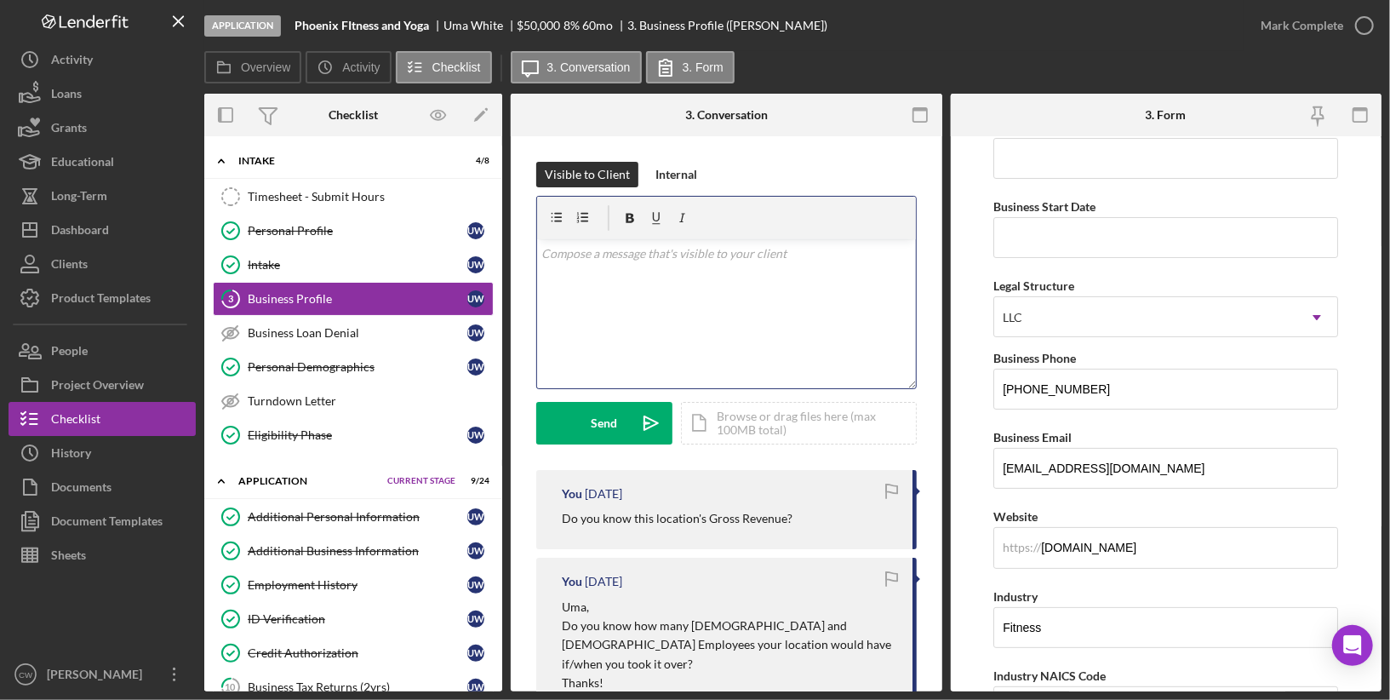
click at [703, 277] on div "v Color teal Color pink Remove color Add row above Add row below Add column bef…" at bounding box center [726, 313] width 379 height 149
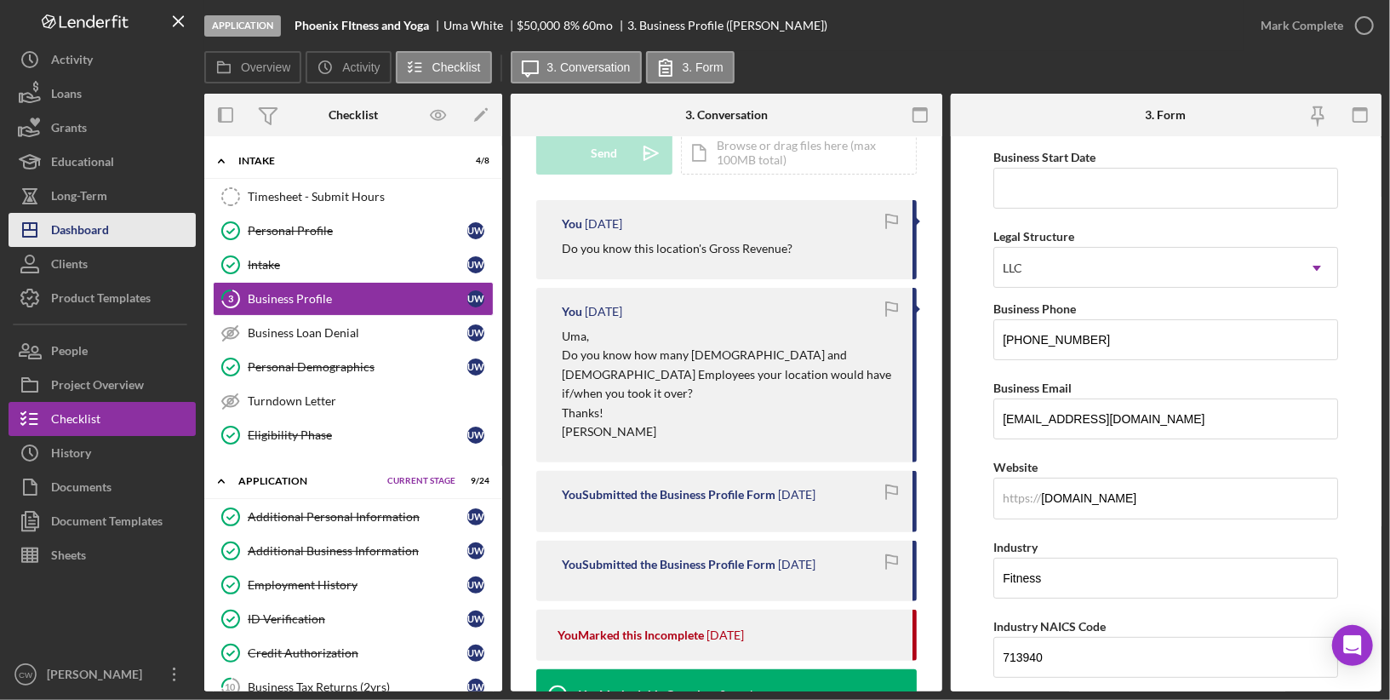
scroll to position [265, 0]
click at [124, 232] on button "Icon/Dashboard Dashboard" at bounding box center [102, 230] width 187 height 34
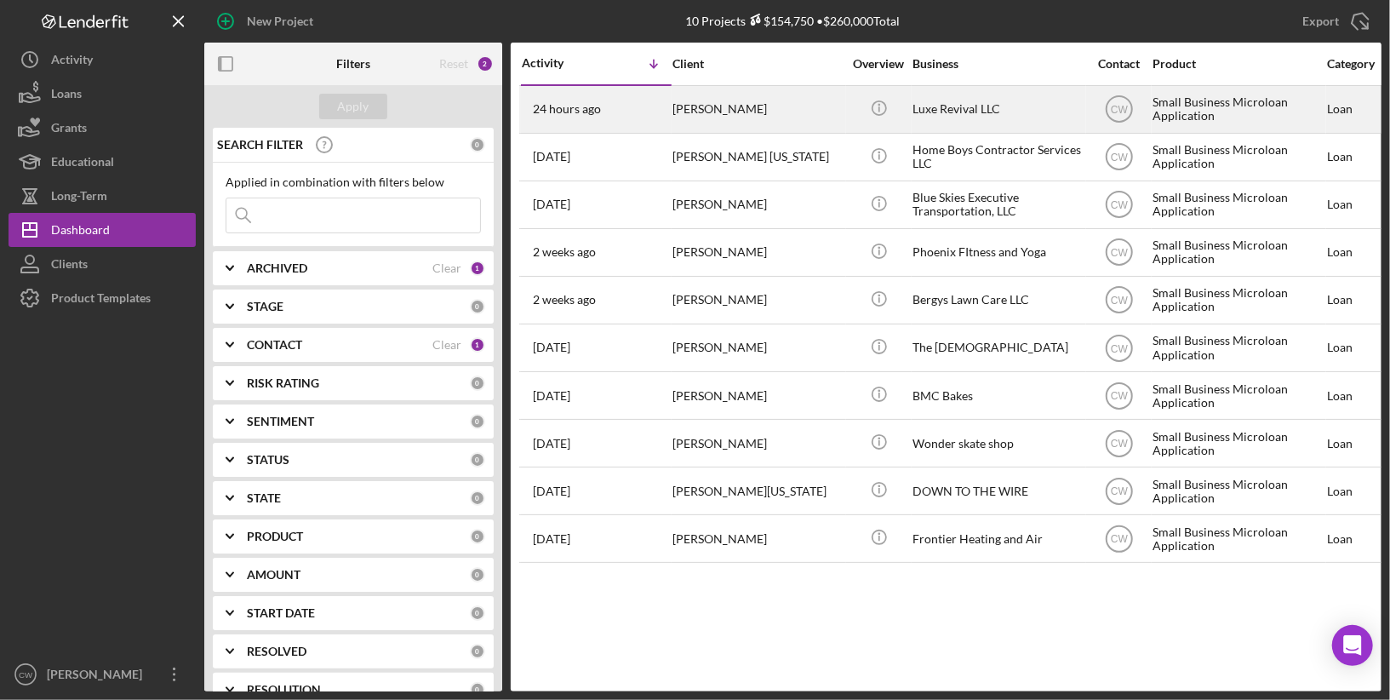
click at [726, 111] on div "[PERSON_NAME]" at bounding box center [757, 109] width 170 height 45
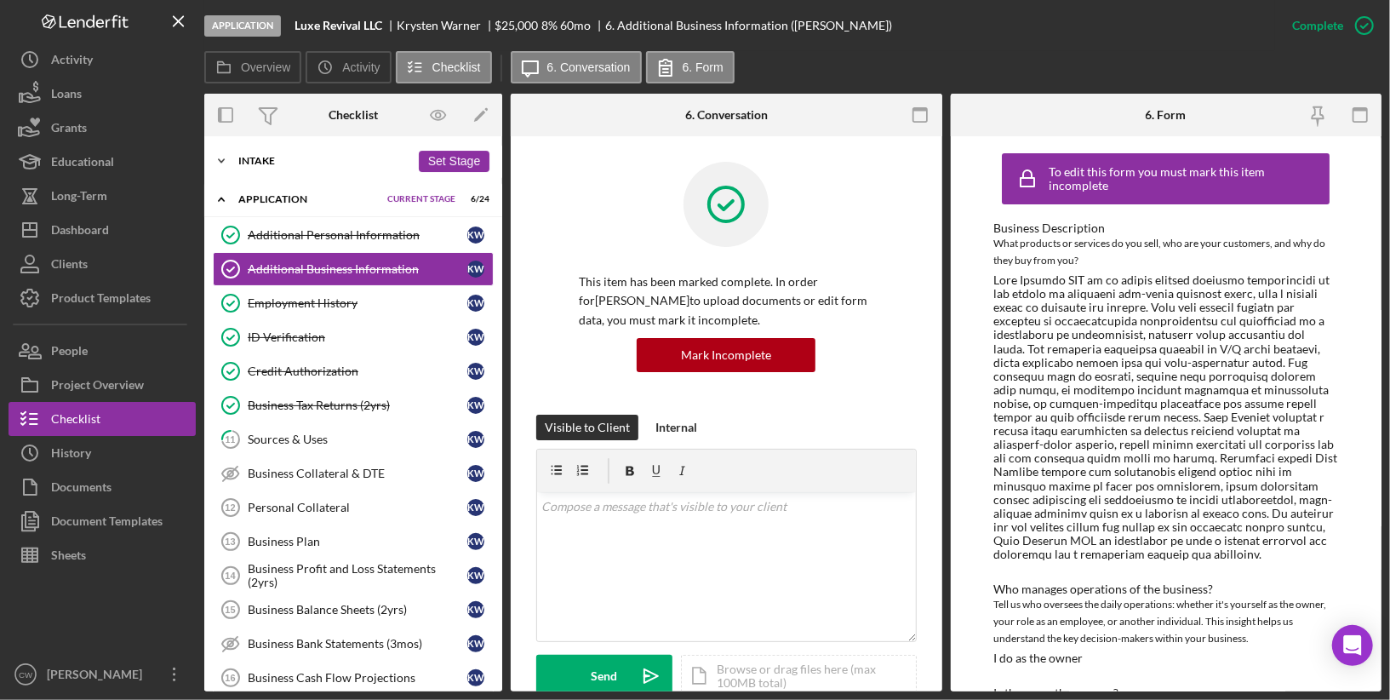
click at [254, 153] on div "Icon/Expander Intake 5 / 8 Set Stage" at bounding box center [353, 161] width 298 height 34
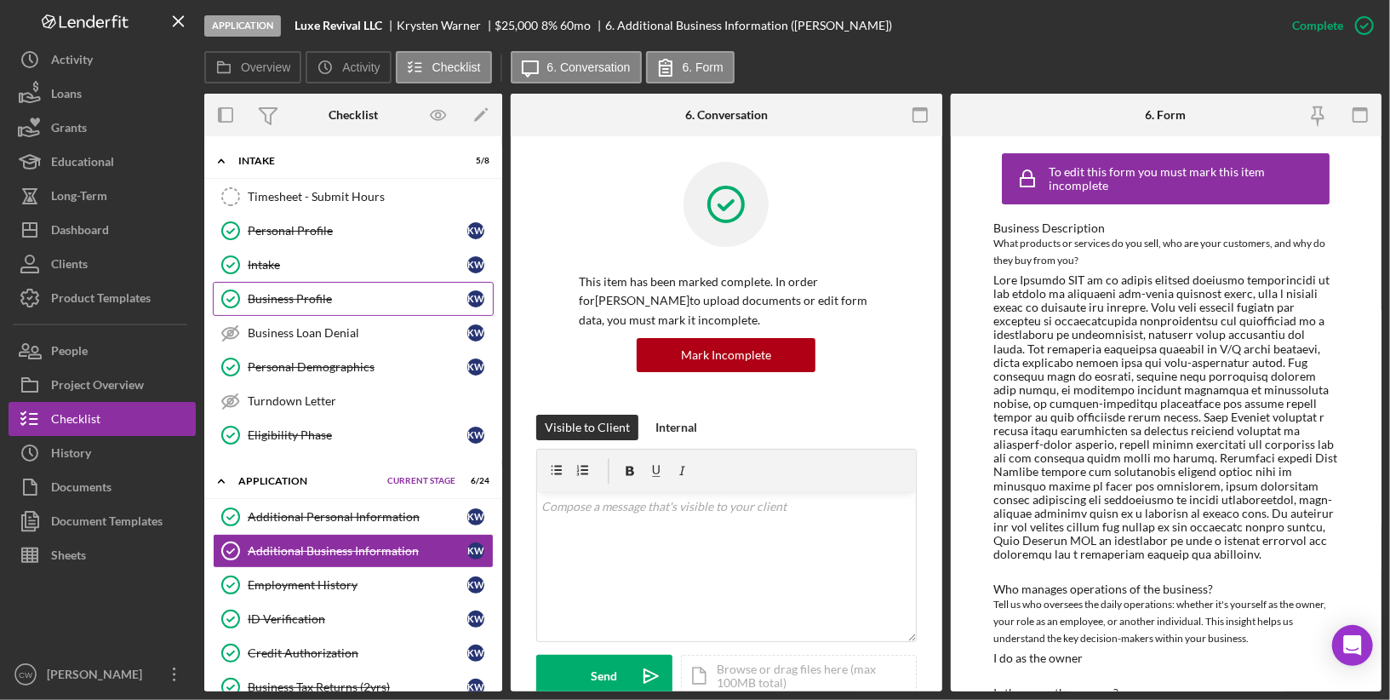
click at [296, 286] on link "Business Profile Business Profile K W" at bounding box center [353, 299] width 281 height 34
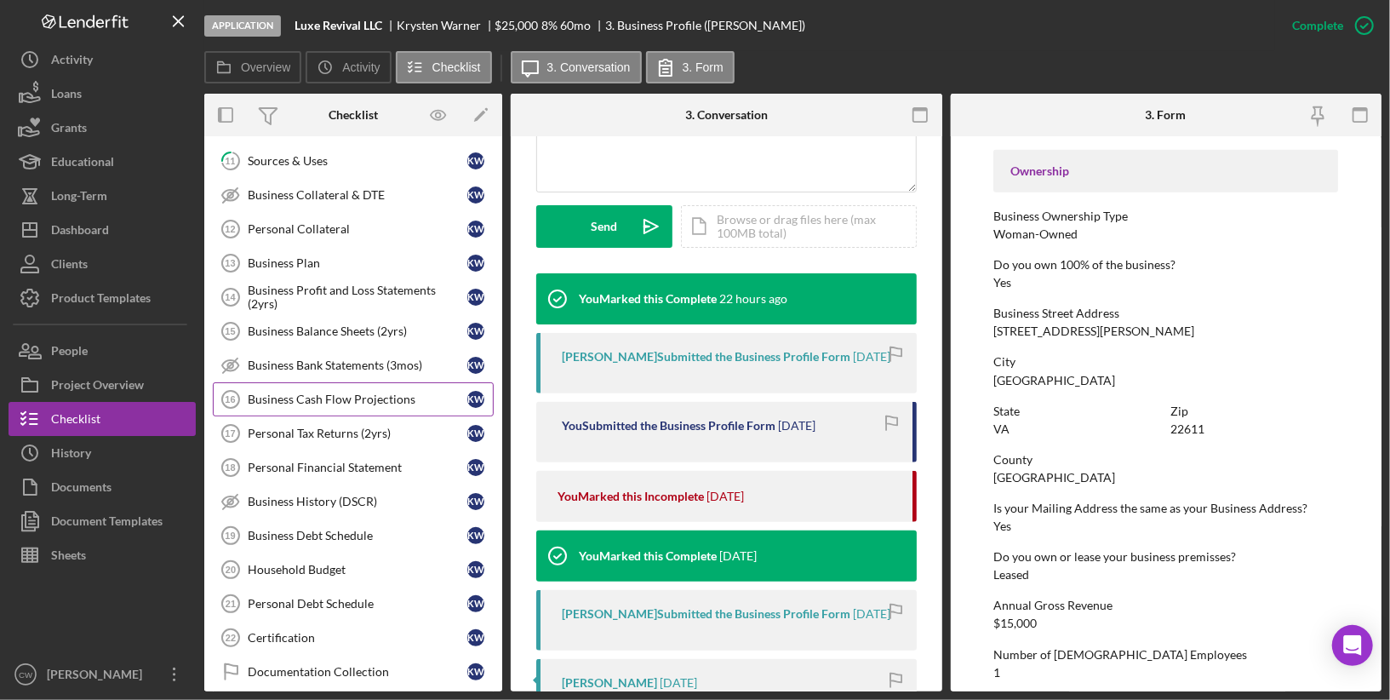
scroll to position [631, 0]
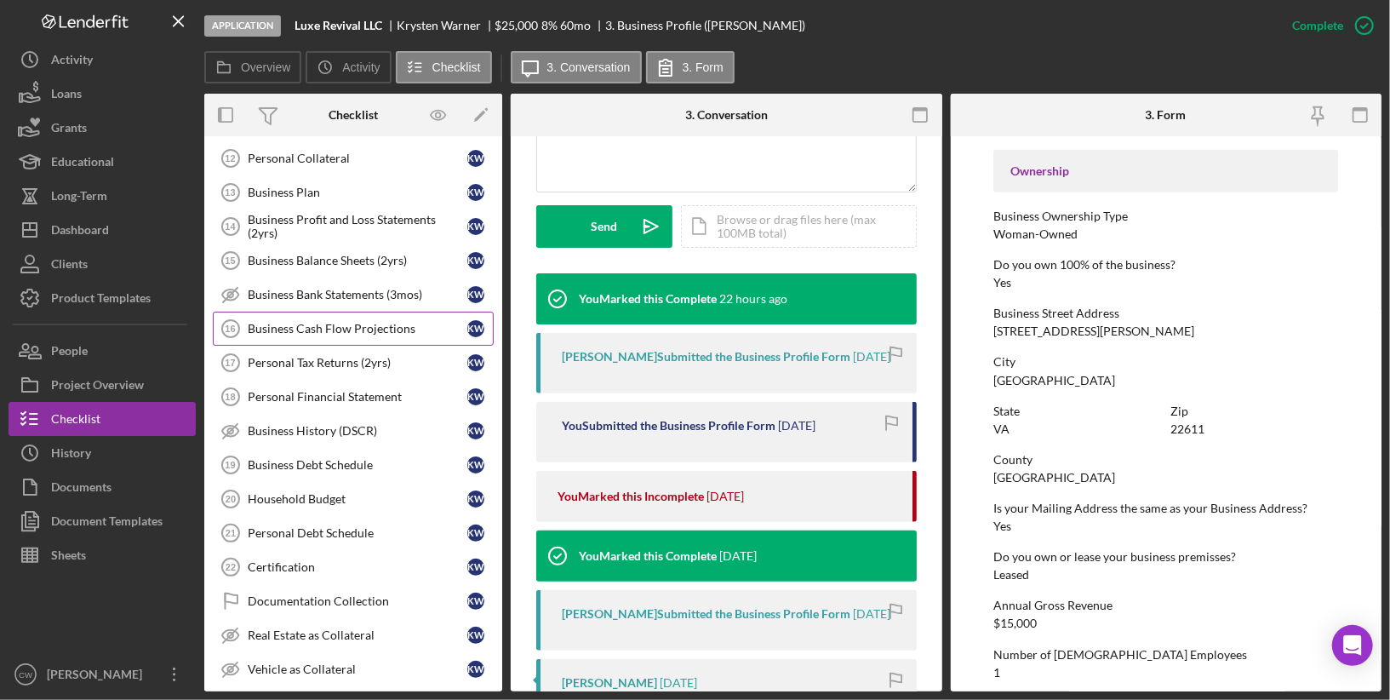
click at [406, 322] on div "Business Cash Flow Projections" at bounding box center [358, 329] width 220 height 14
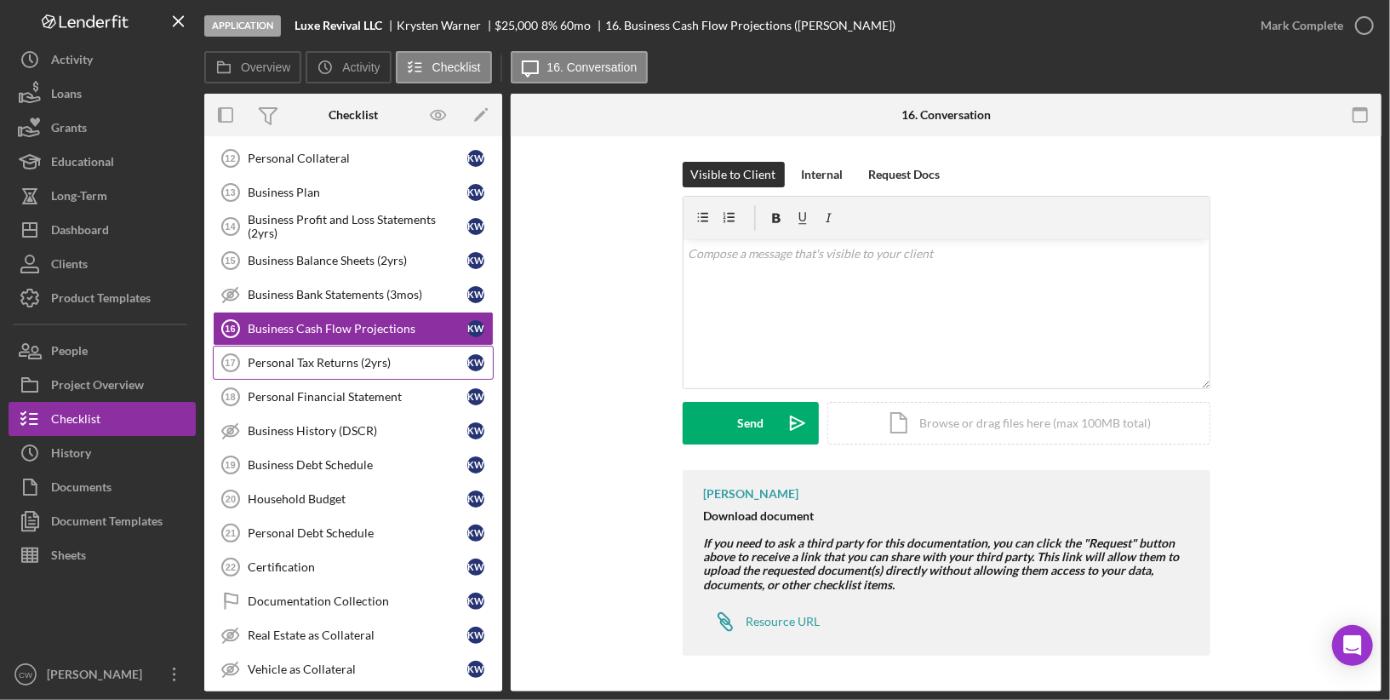
click at [373, 356] on div "Personal Tax Returns (2yrs)" at bounding box center [358, 363] width 220 height 14
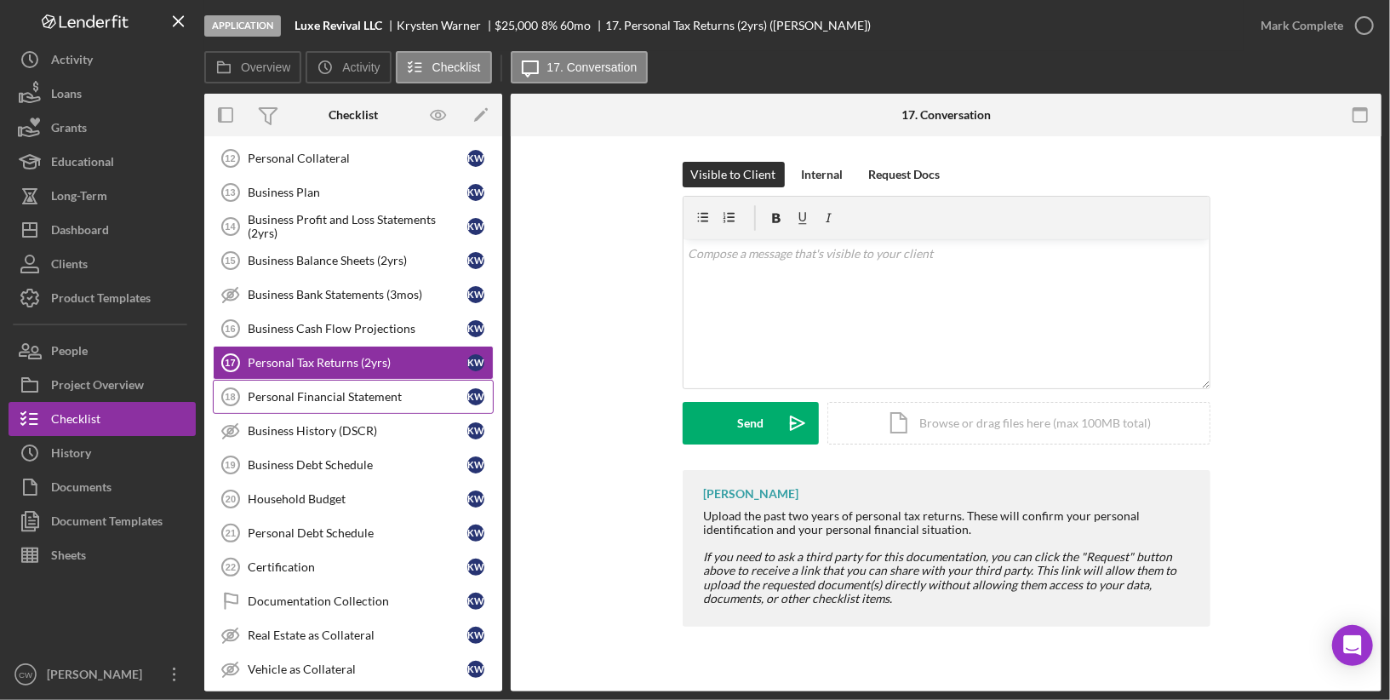
click at [360, 390] on div "Personal Financial Statement" at bounding box center [358, 397] width 220 height 14
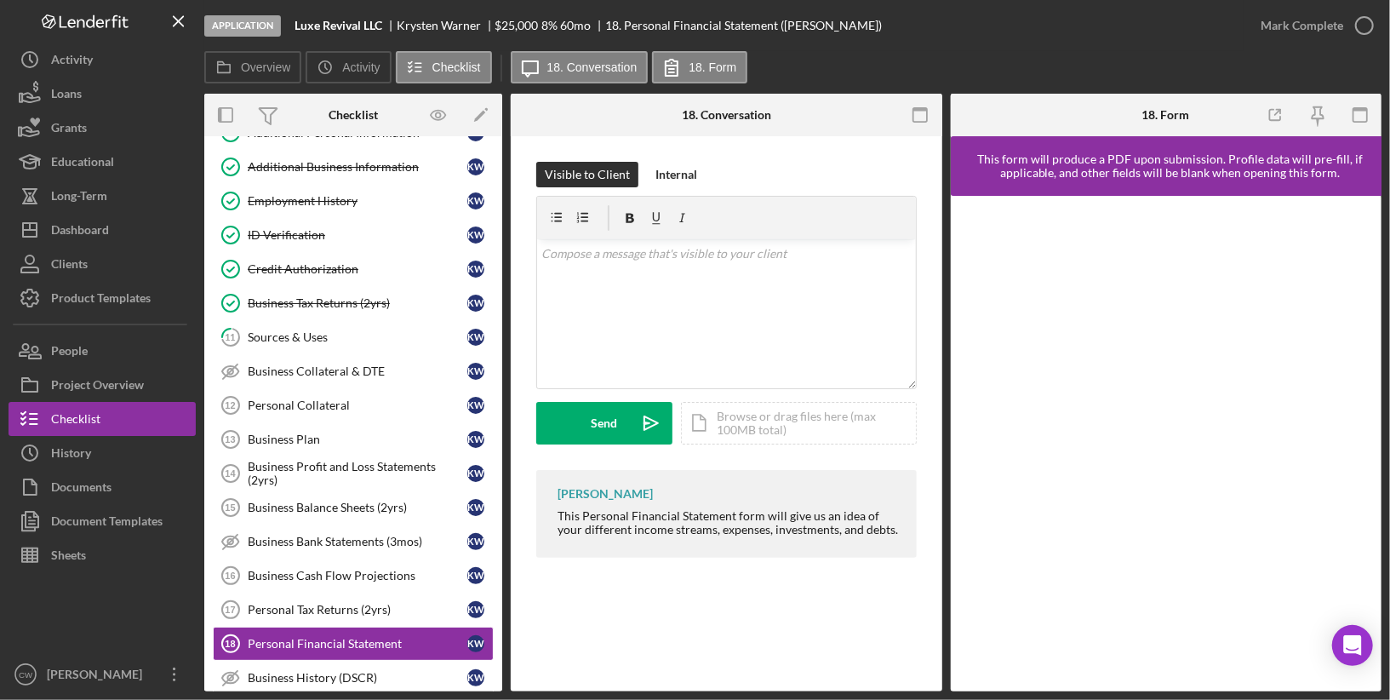
scroll to position [358, 0]
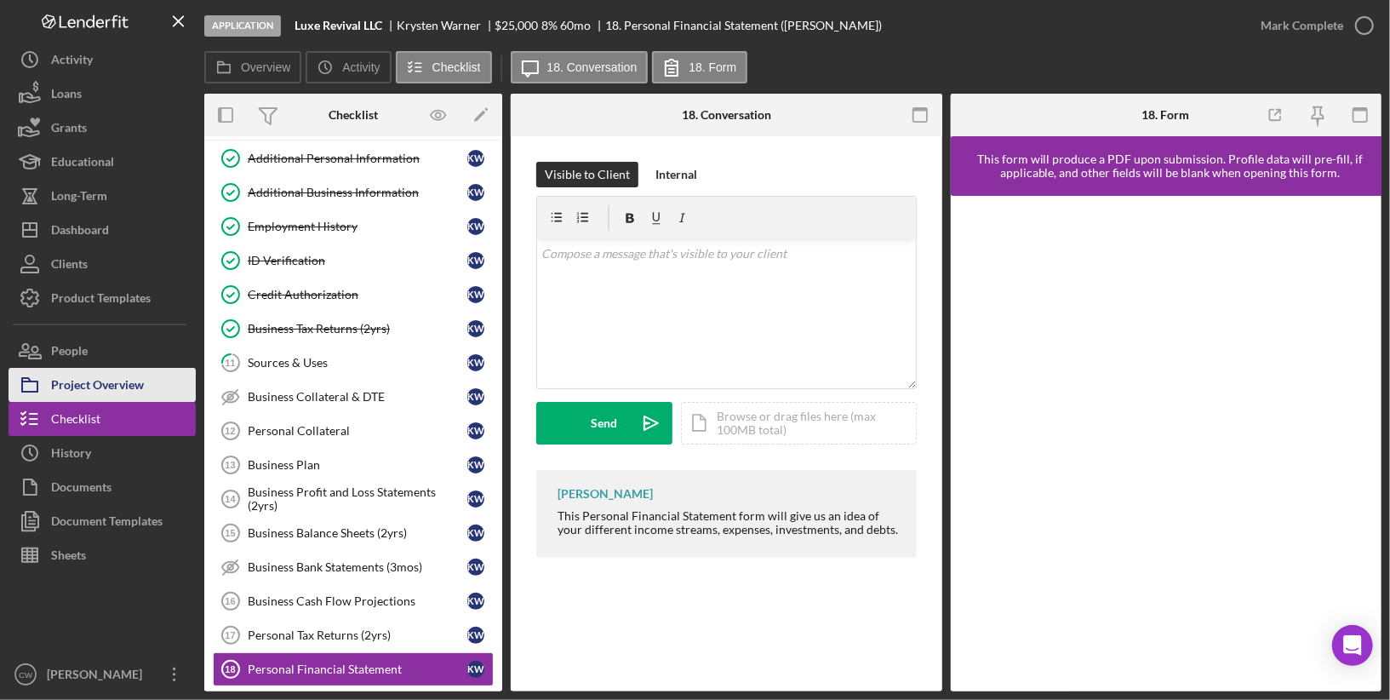
click at [121, 389] on div "Project Overview" at bounding box center [97, 387] width 93 height 38
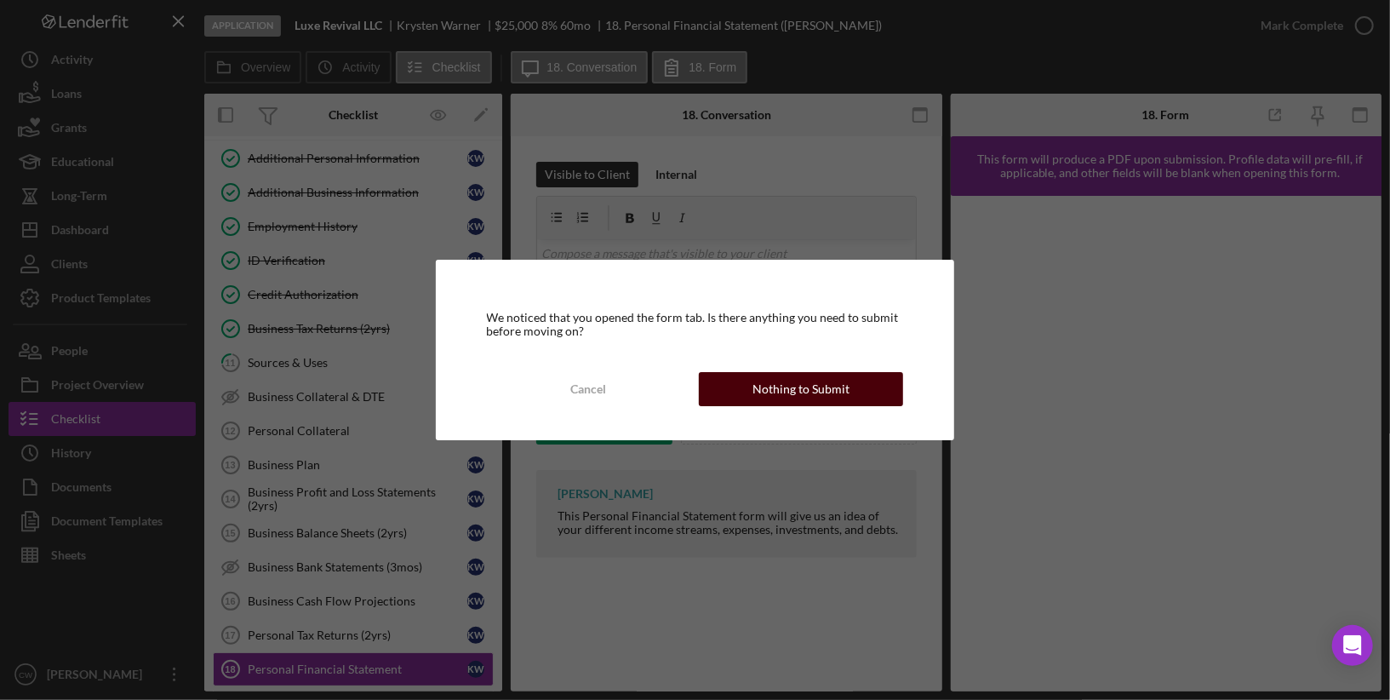
click at [856, 381] on button "Nothing to Submit" at bounding box center [801, 389] width 204 height 34
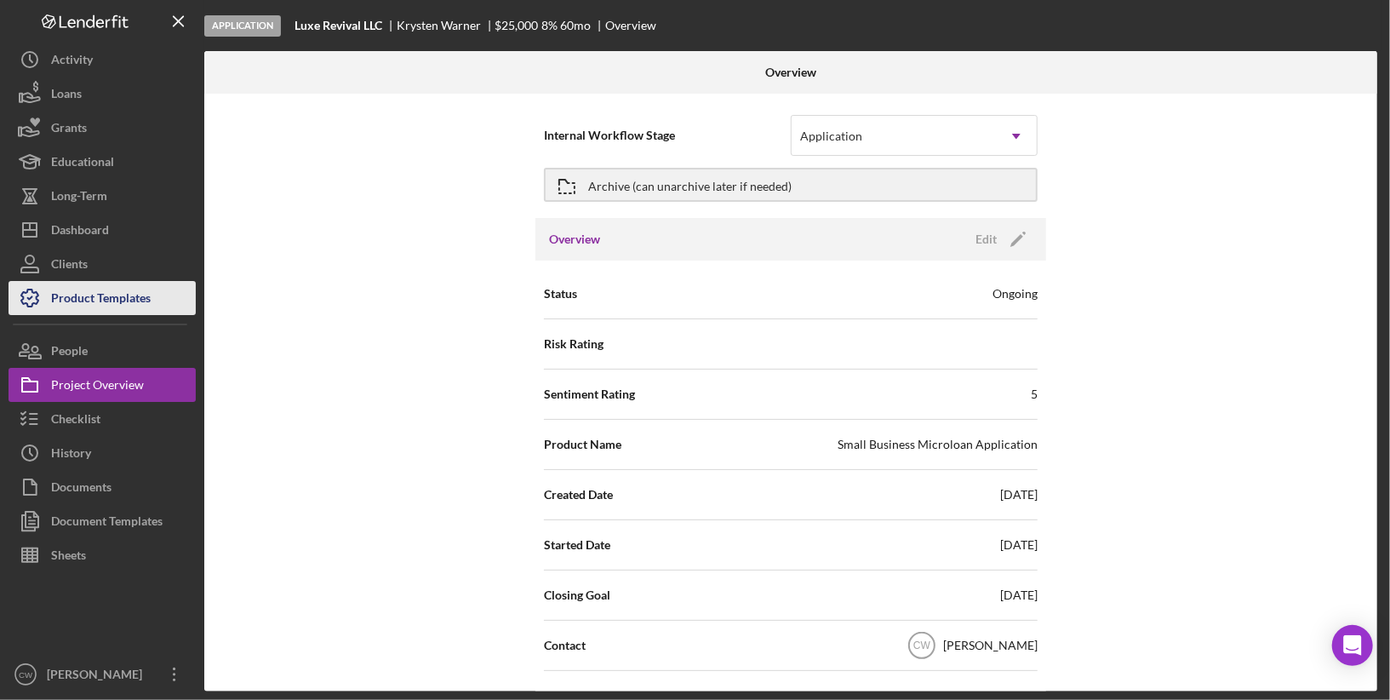
click at [145, 305] on div "Product Templates" at bounding box center [101, 300] width 100 height 38
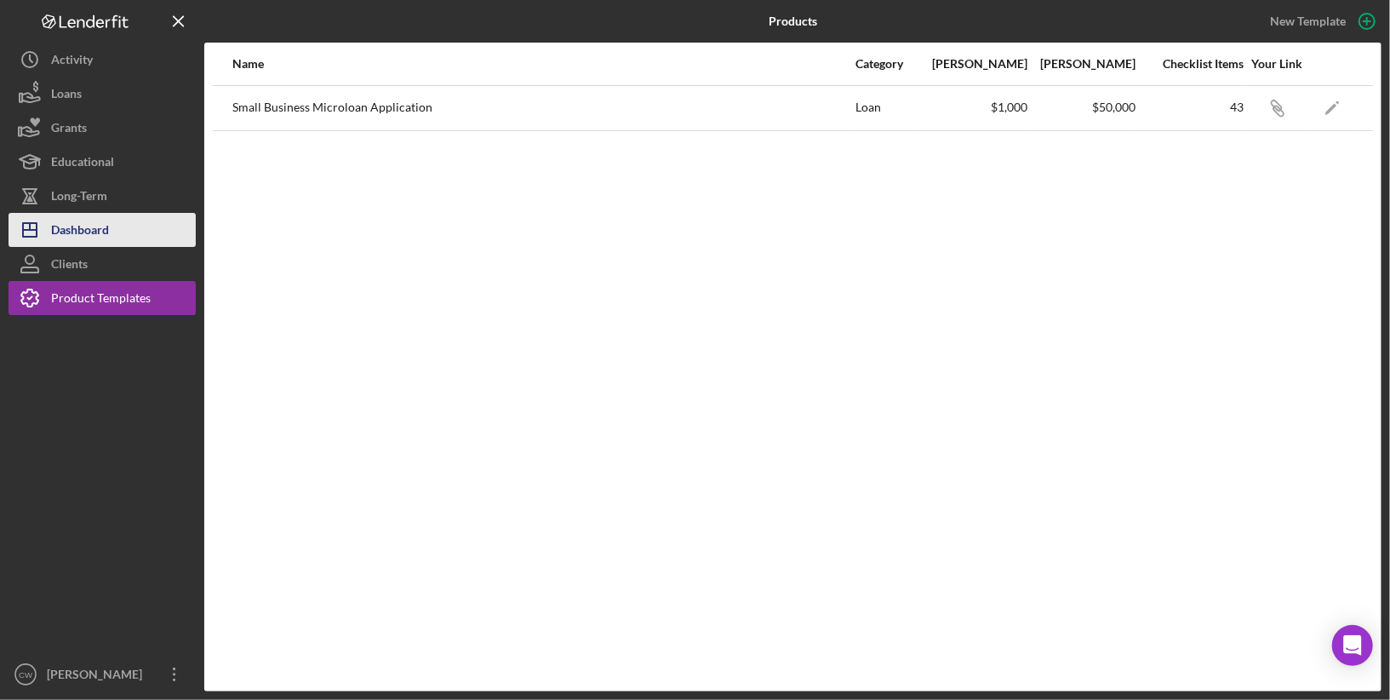
click at [92, 244] on div "Dashboard" at bounding box center [80, 232] width 58 height 38
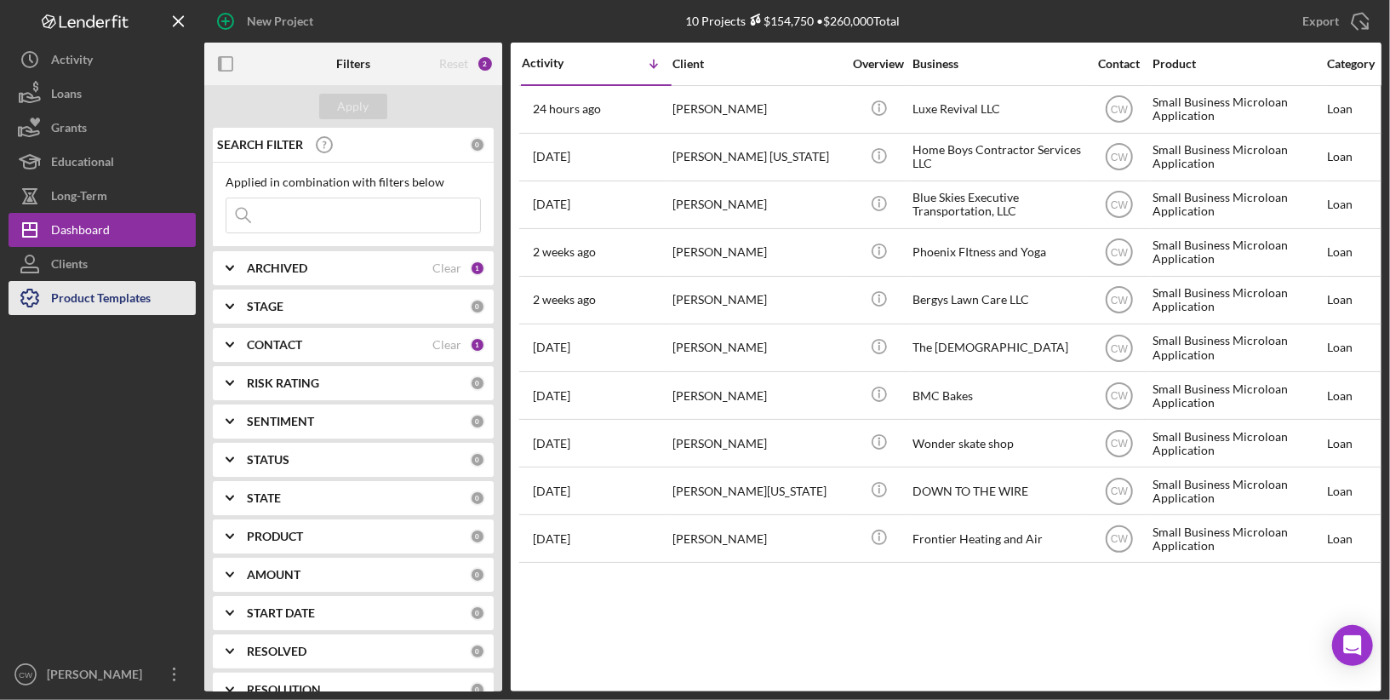
click at [112, 303] on div "Product Templates" at bounding box center [101, 300] width 100 height 38
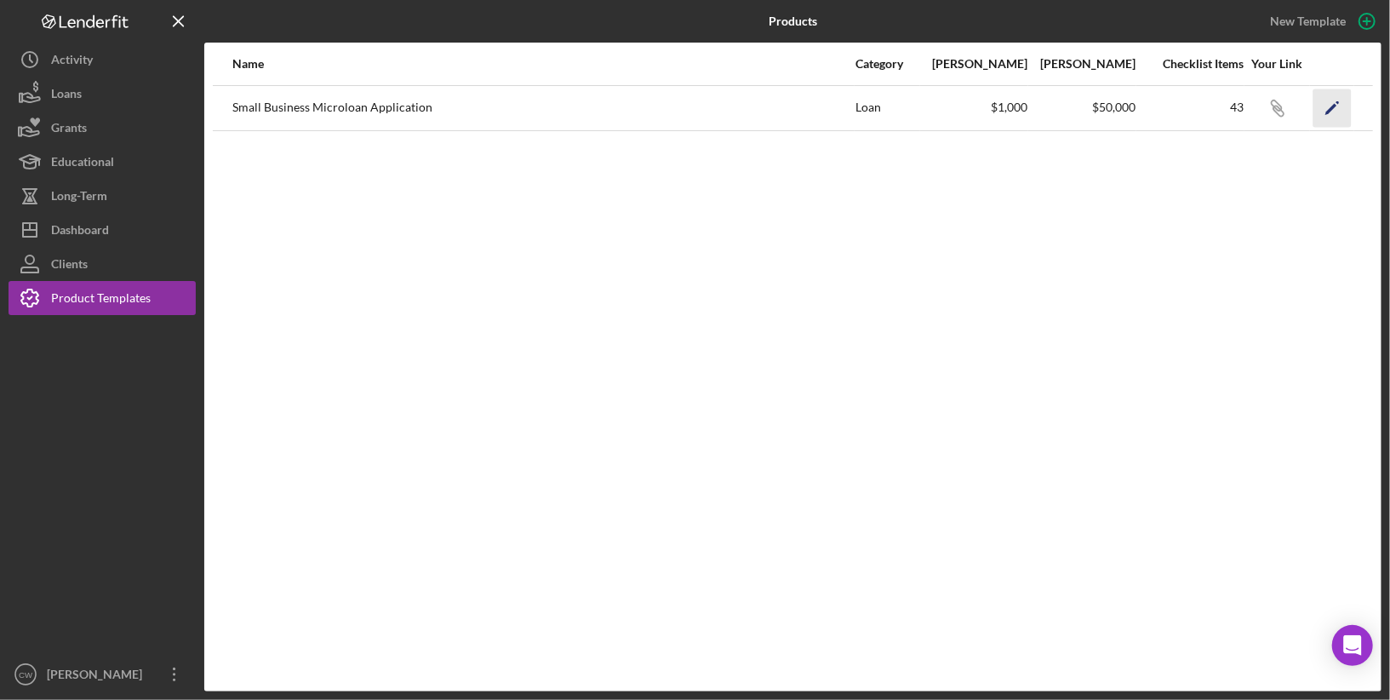
click at [1335, 106] on polygon "button" at bounding box center [1331, 109] width 12 height 12
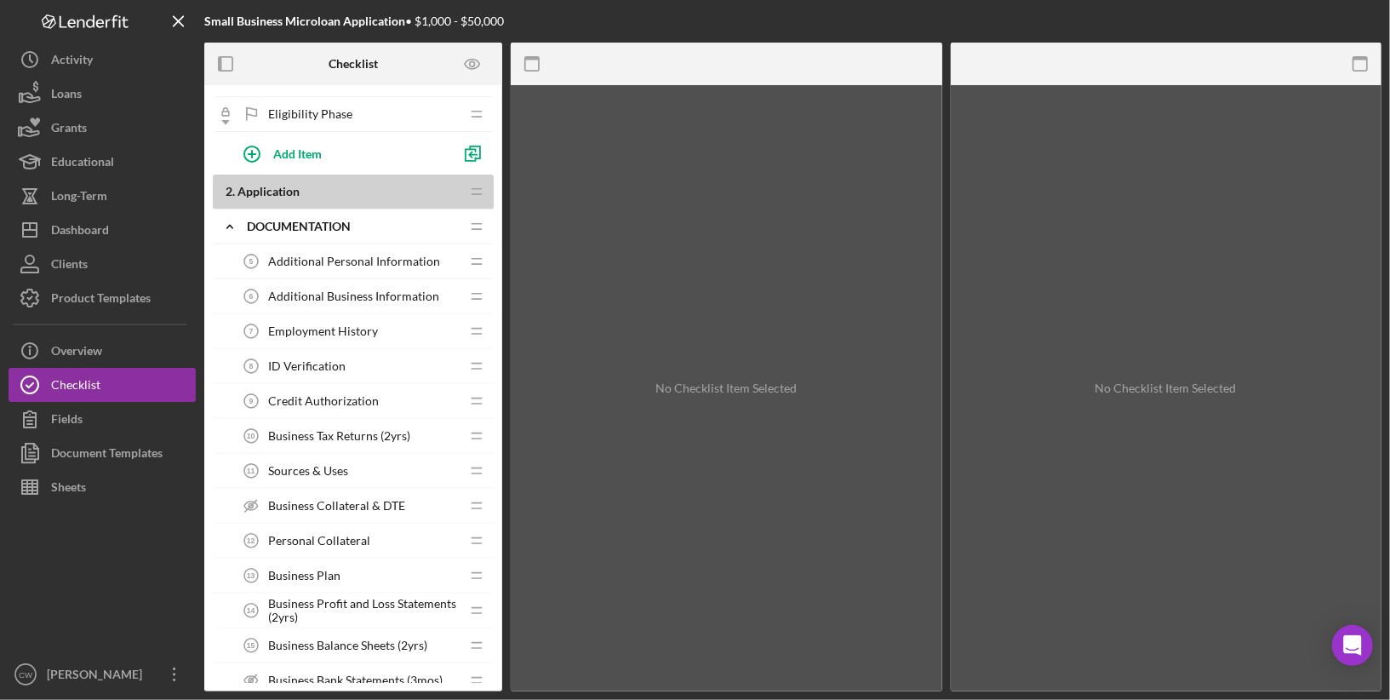
scroll to position [803, 0]
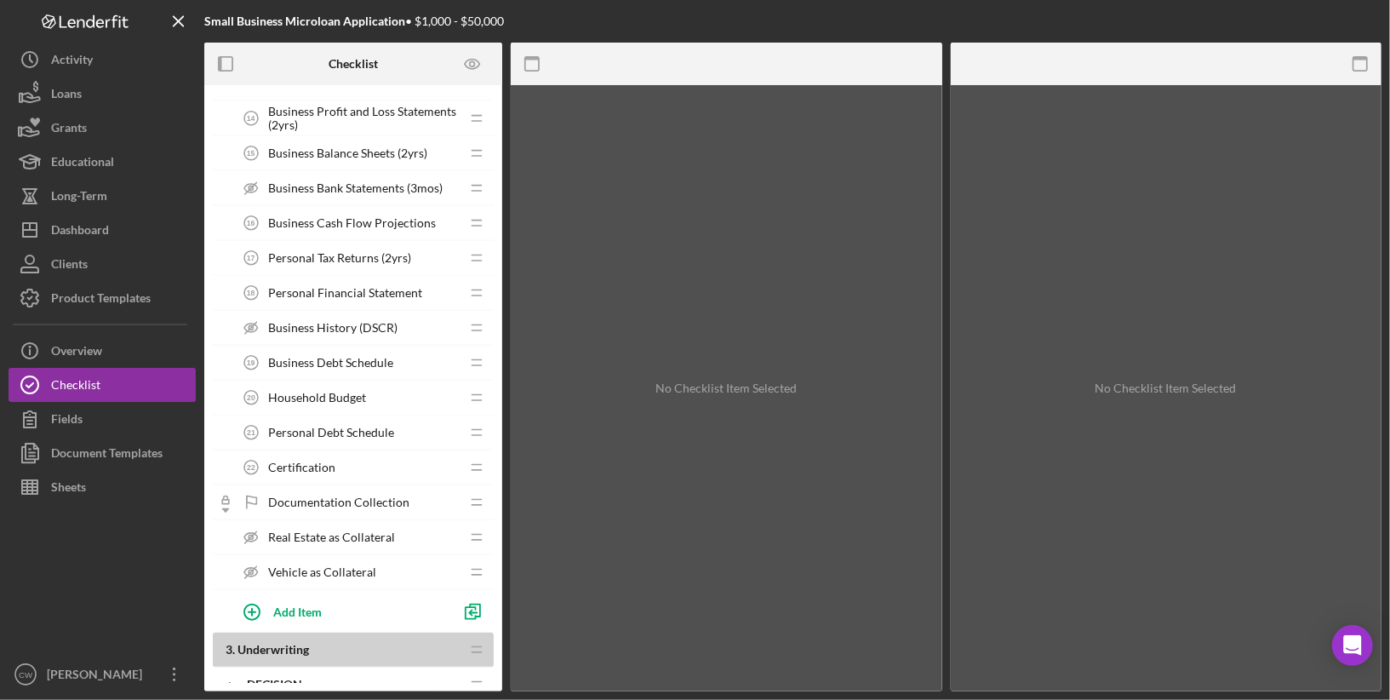
click at [383, 356] on span "Business Debt Schedule" at bounding box center [330, 363] width 125 height 14
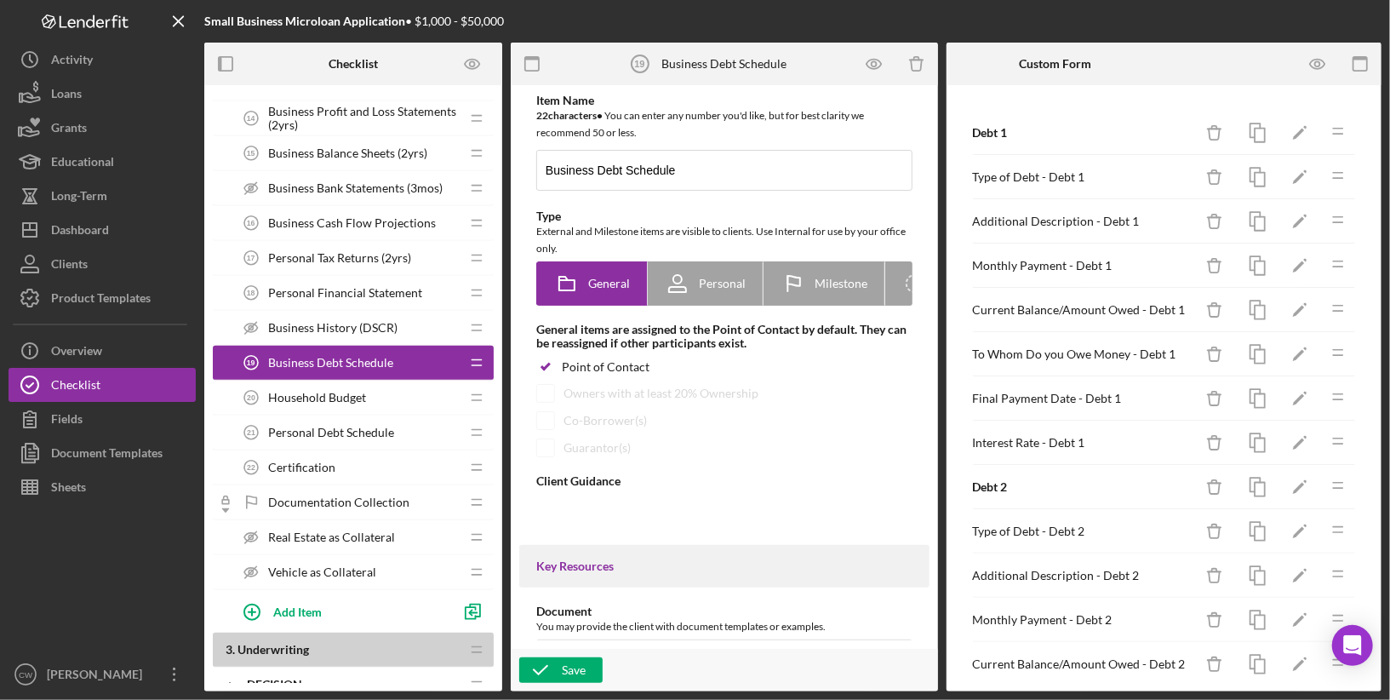
type textarea "<div>This Business Debt Schedule will allow us to assess your business's financ…"
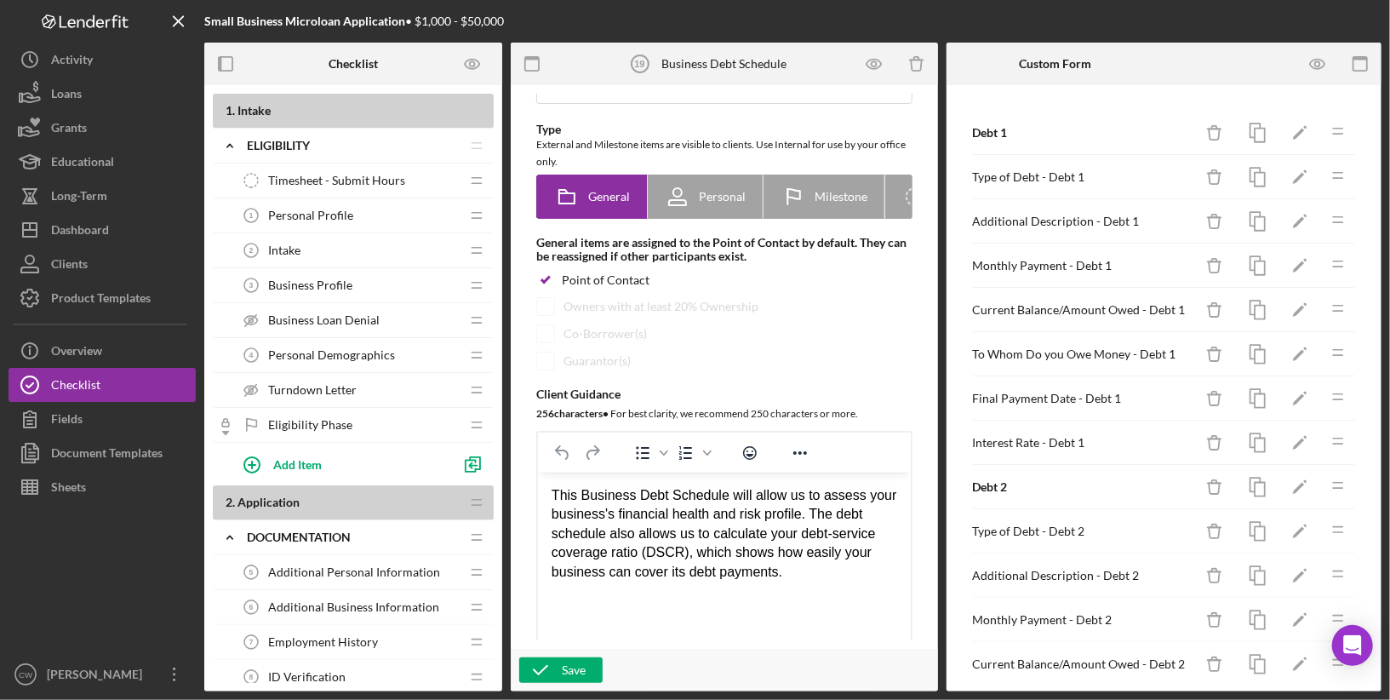
click at [308, 26] on b "Small Business Microloan Application" at bounding box center [304, 21] width 201 height 14
click at [35, 21] on icon "Logo-Reversed Created with Sketch." at bounding box center [85, 21] width 153 height 14
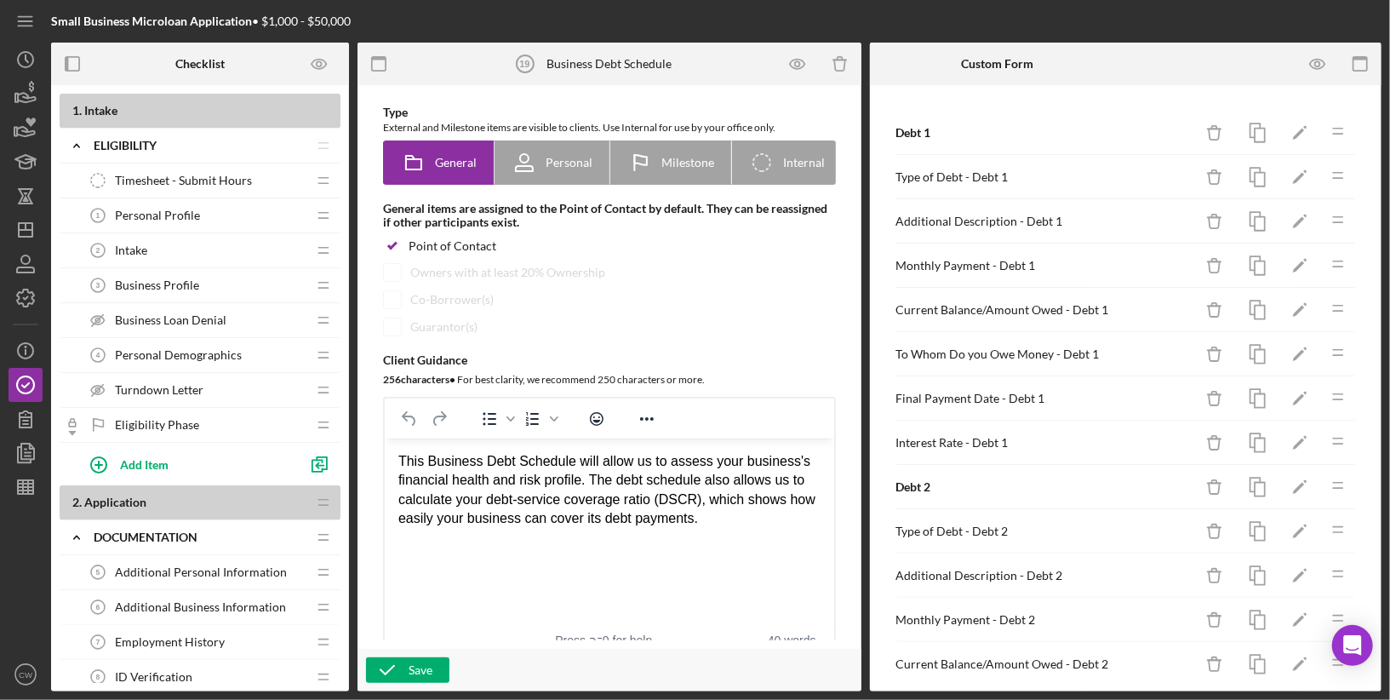
scroll to position [70, 0]
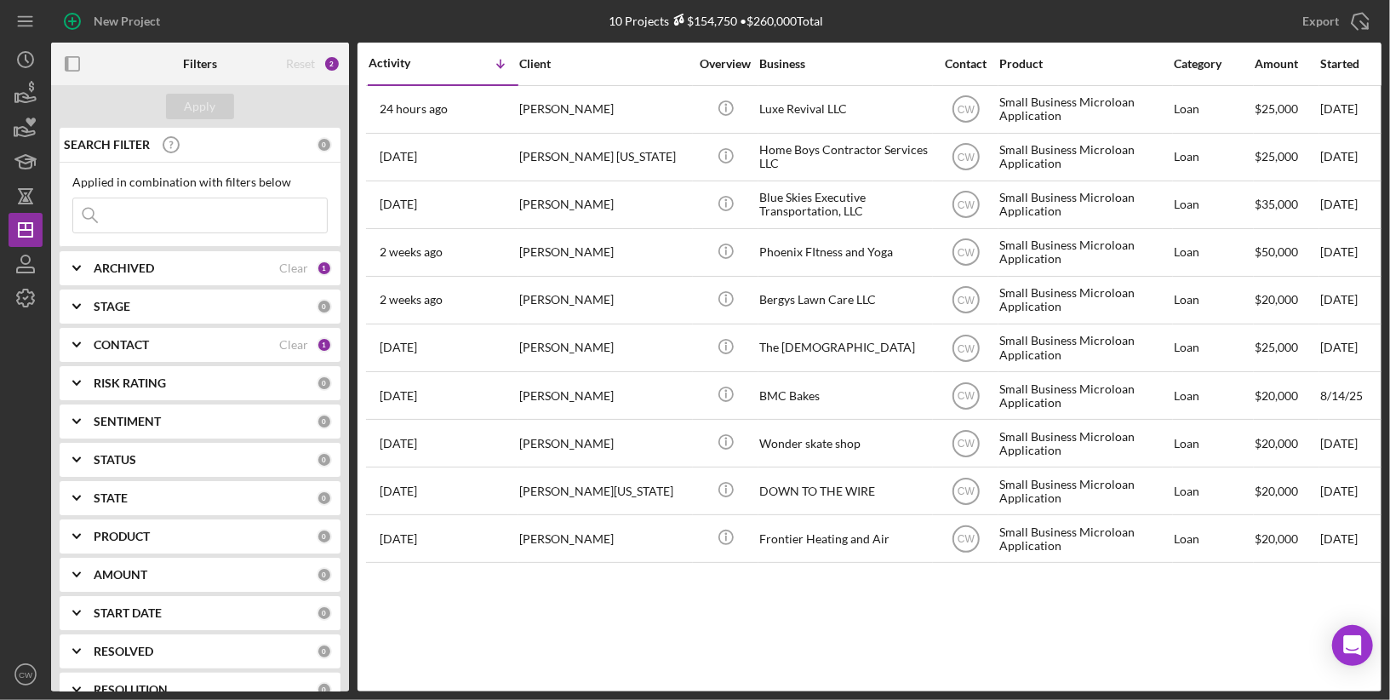
click at [83, 271] on icon "Icon/Expander" at bounding box center [76, 268] width 43 height 43
click at [88, 260] on icon "Icon/Expander" at bounding box center [76, 268] width 43 height 43
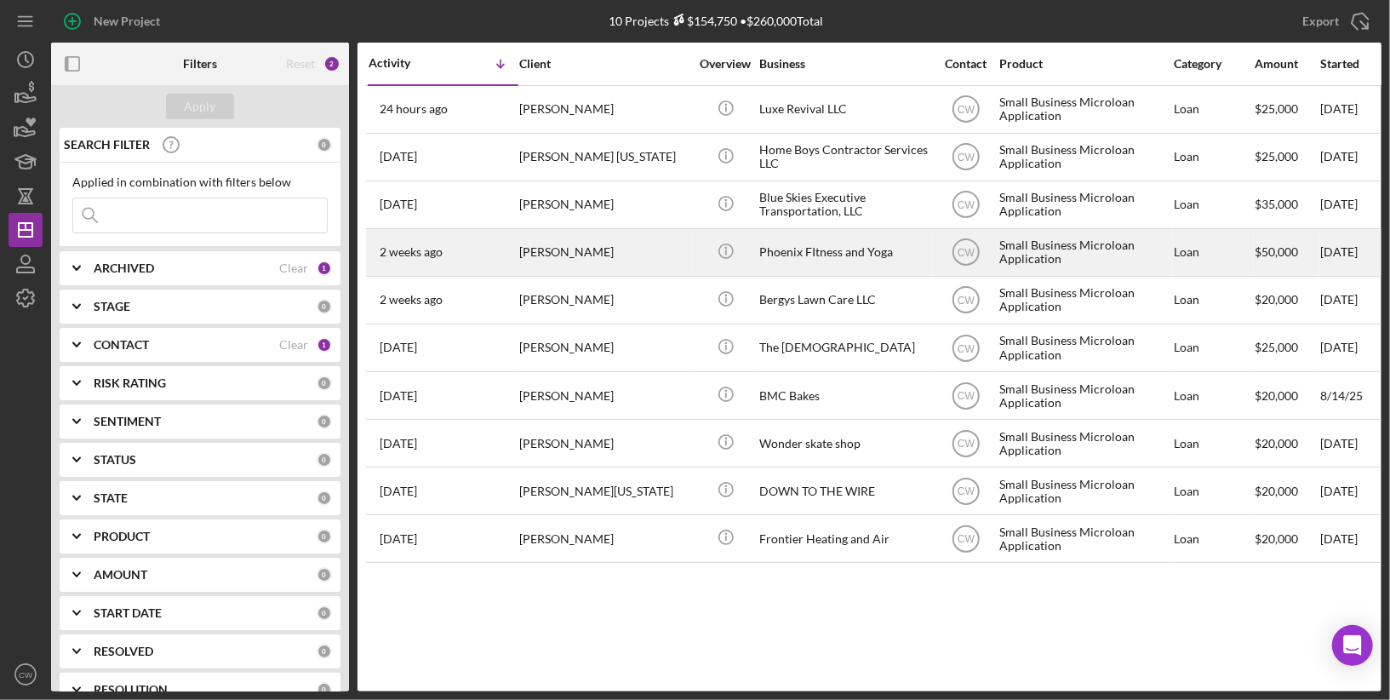
click at [872, 248] on div "Phoenix FItness and Yoga" at bounding box center [844, 252] width 170 height 45
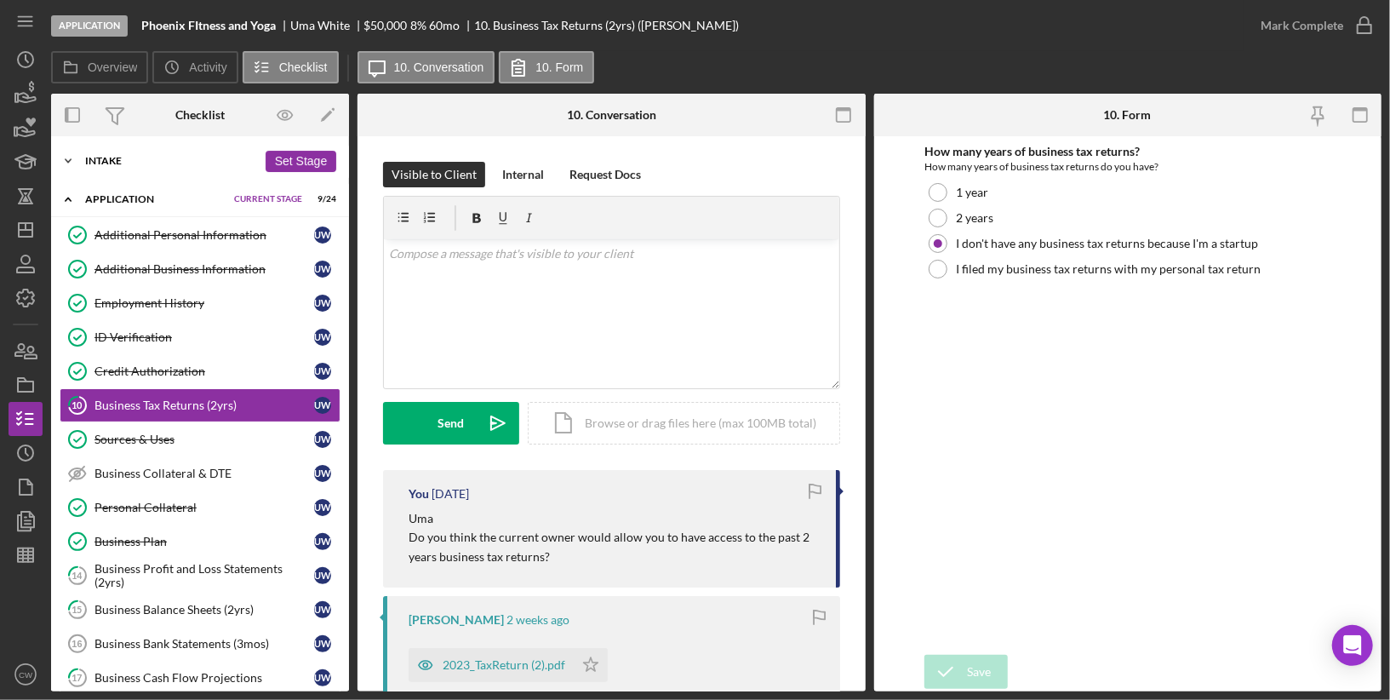
click at [100, 156] on div "Intake" at bounding box center [171, 161] width 172 height 10
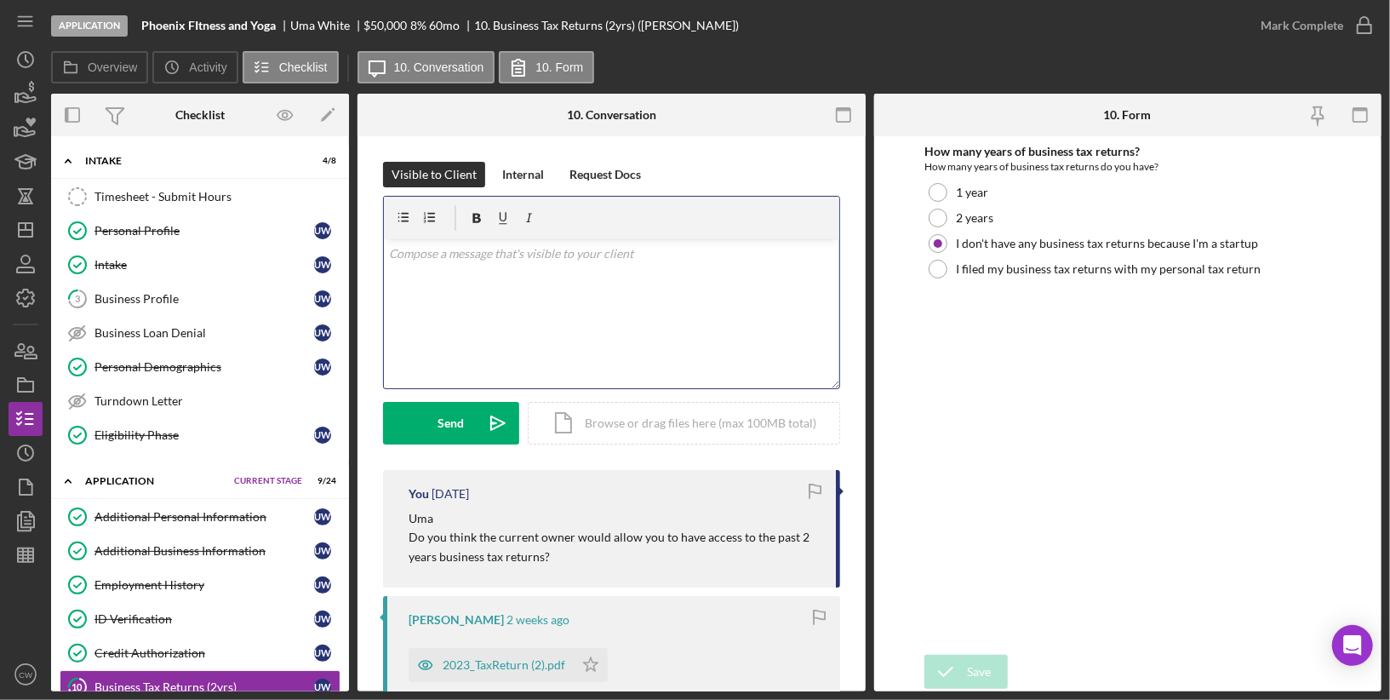
click at [603, 267] on div "v Color teal Color pink Remove color Add row above Add row below Add column bef…" at bounding box center [611, 313] width 455 height 149
